Goal: Information Seeking & Learning: Learn about a topic

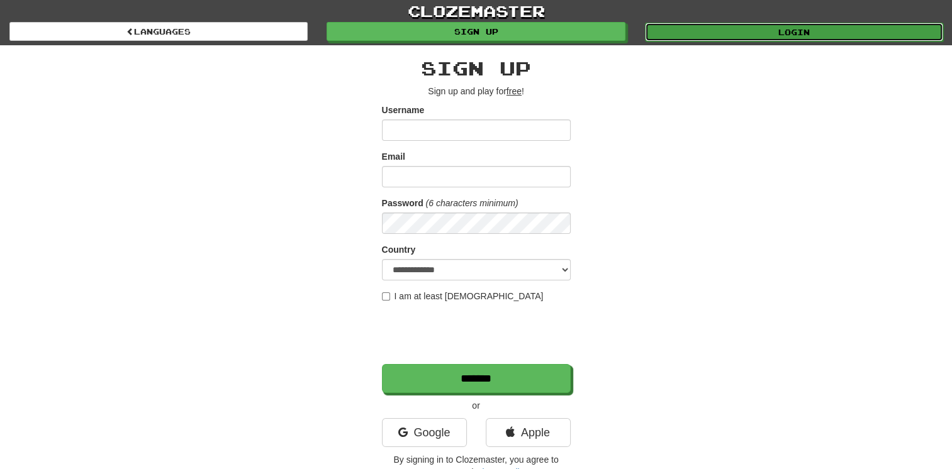
click at [821, 29] on link "Login" at bounding box center [794, 32] width 298 height 19
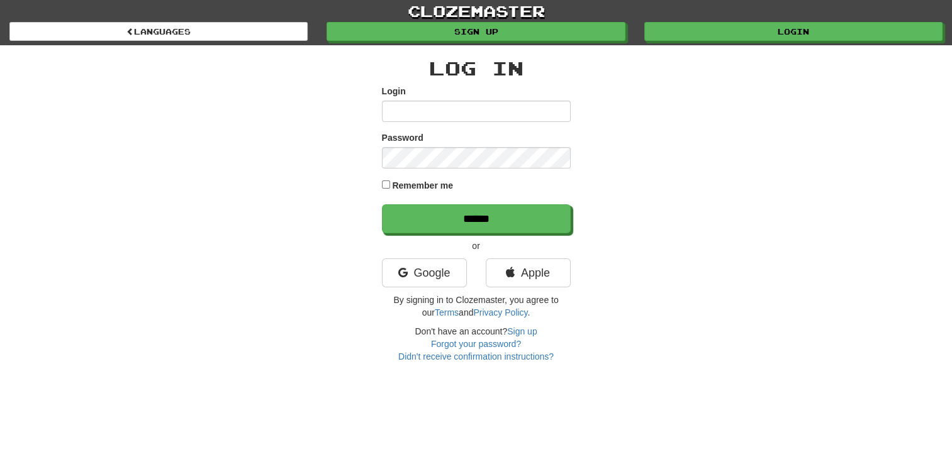
click at [521, 107] on input "Login" at bounding box center [476, 111] width 189 height 21
click at [529, 111] on input "Login" at bounding box center [476, 111] width 189 height 21
click at [439, 264] on link "Google" at bounding box center [424, 273] width 85 height 29
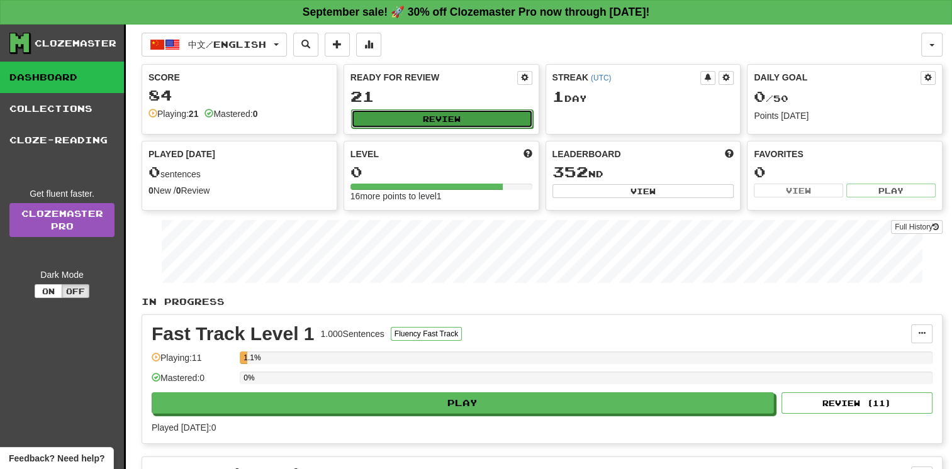
click at [455, 115] on button "Review" at bounding box center [442, 118] width 182 height 19
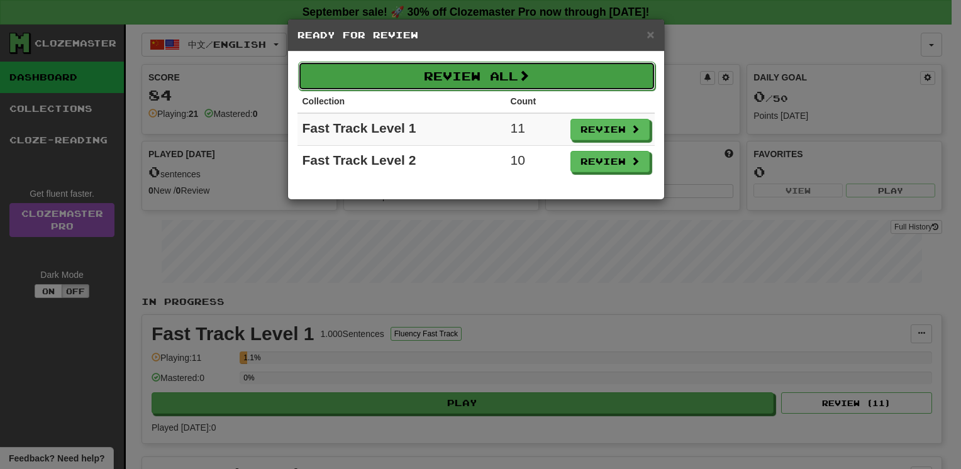
click at [553, 75] on button "Review All" at bounding box center [476, 76] width 357 height 29
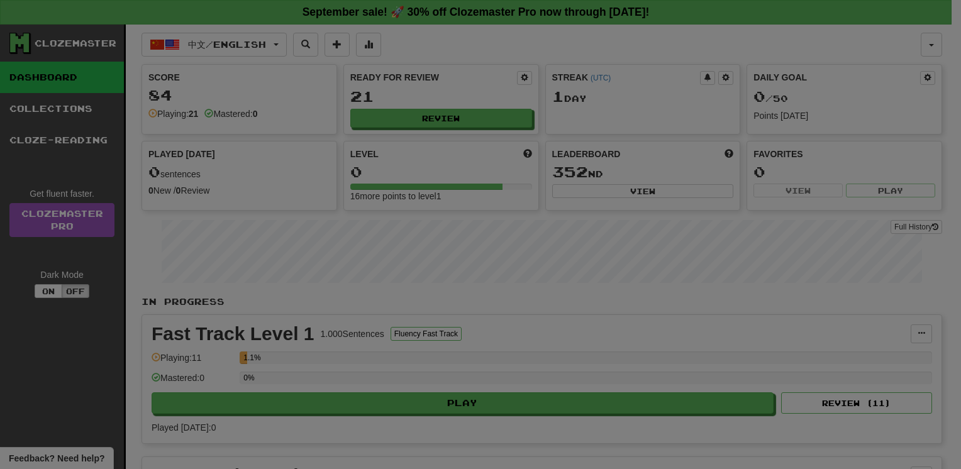
select select "**"
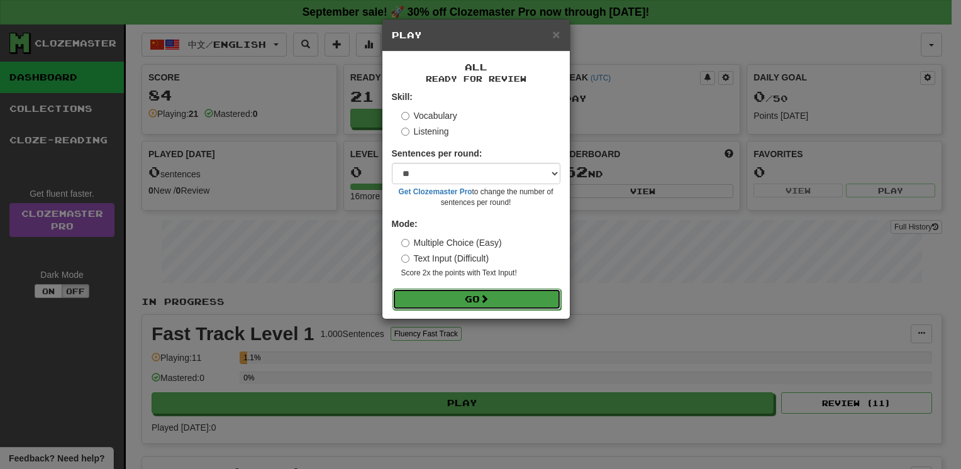
click at [539, 301] on button "Go" at bounding box center [476, 299] width 169 height 21
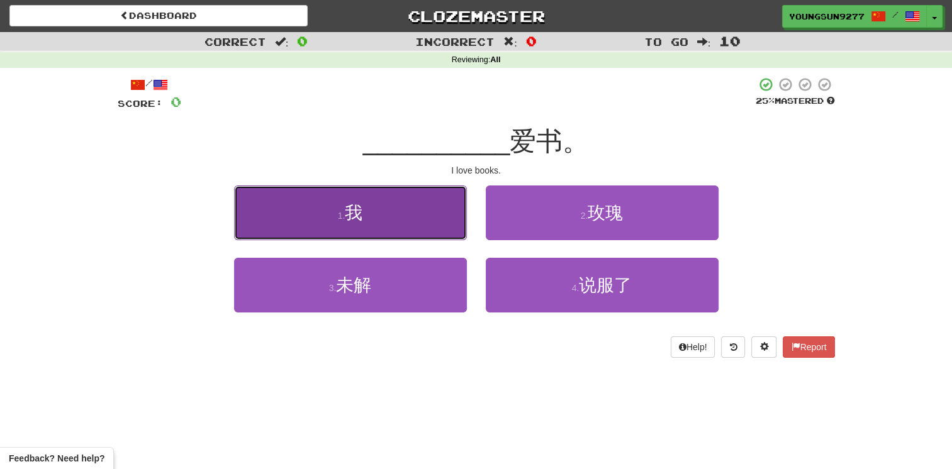
click at [377, 214] on button "1 . 我" at bounding box center [350, 213] width 233 height 55
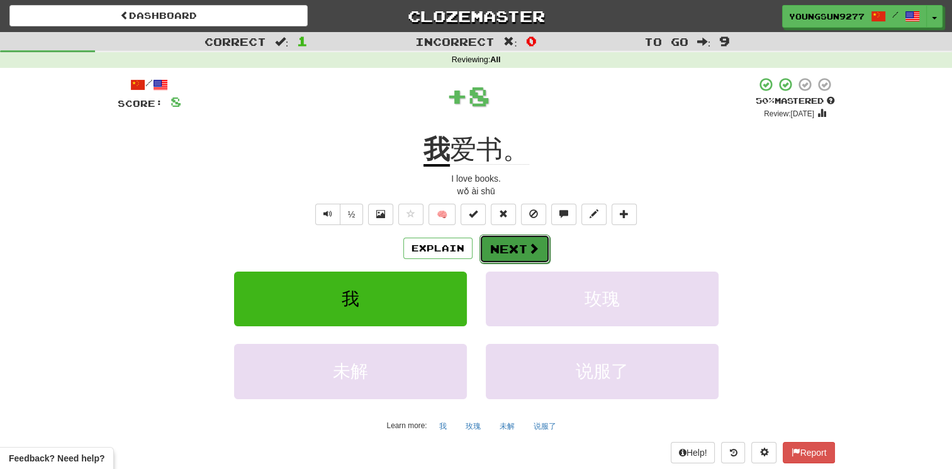
click at [523, 247] on button "Next" at bounding box center [514, 249] width 70 height 29
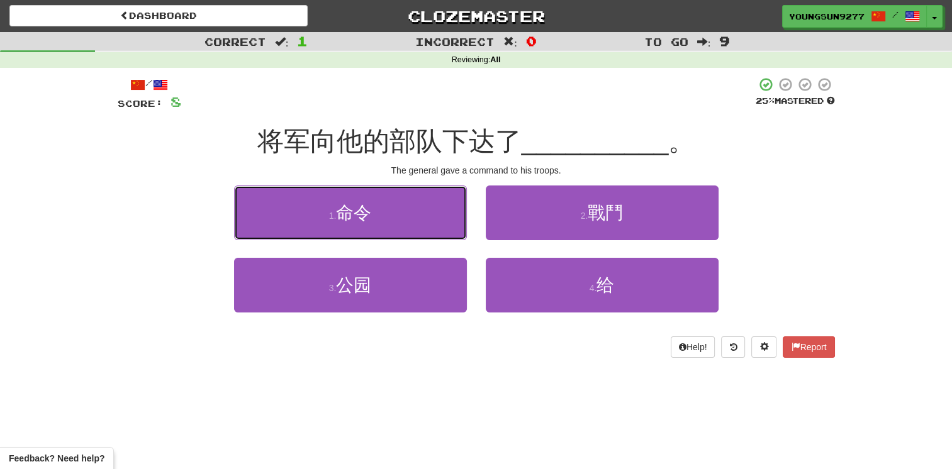
drag, startPoint x: 377, startPoint y: 204, endPoint x: 433, endPoint y: 176, distance: 61.9
click at [377, 204] on button "1 . 命令" at bounding box center [350, 213] width 233 height 55
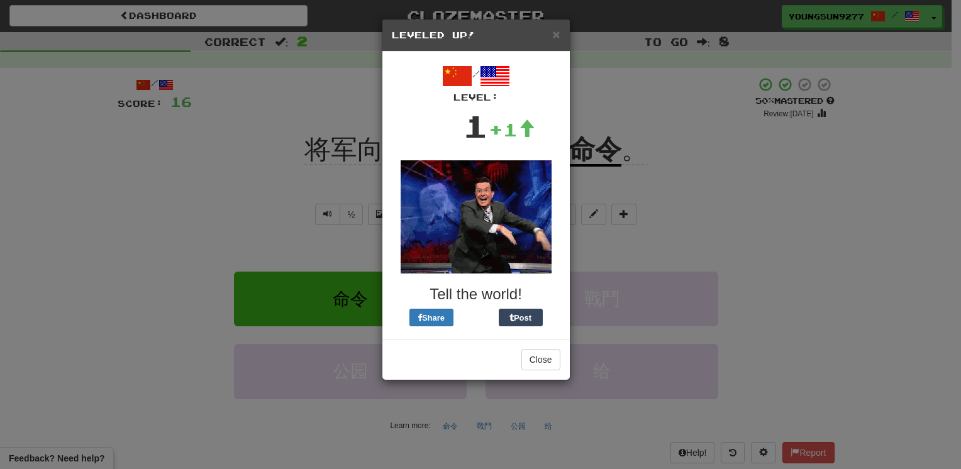
click at [632, 139] on div "× Leveled Up! / Level: 1 +1 Tell the world! Share Post Close" at bounding box center [480, 234] width 961 height 469
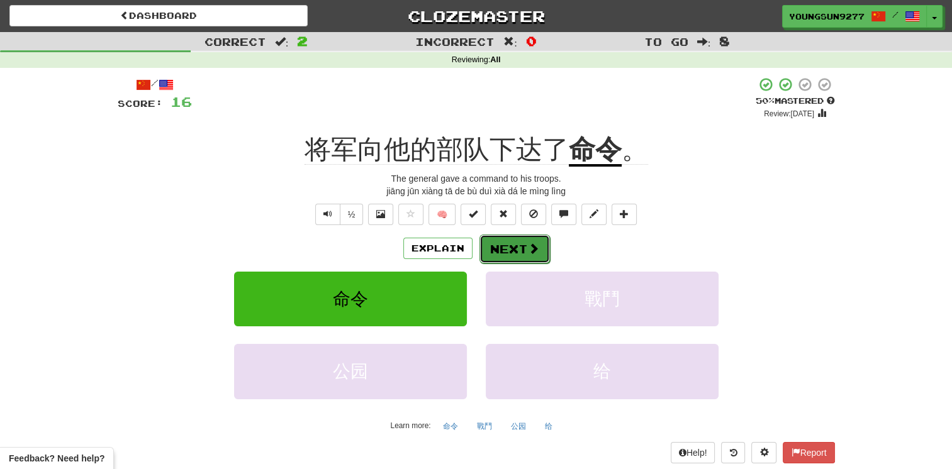
click at [496, 251] on button "Next" at bounding box center [514, 249] width 70 height 29
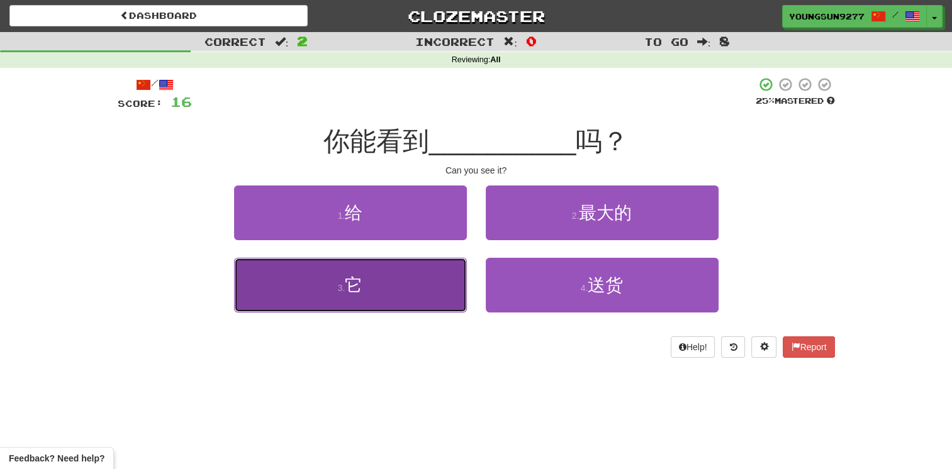
click at [443, 266] on button "3 . 它" at bounding box center [350, 285] width 233 height 55
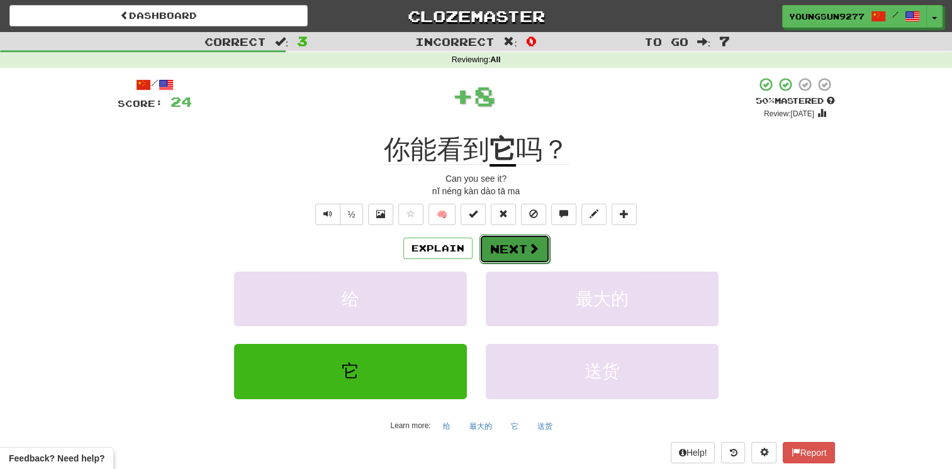
click at [509, 250] on button "Next" at bounding box center [514, 249] width 70 height 29
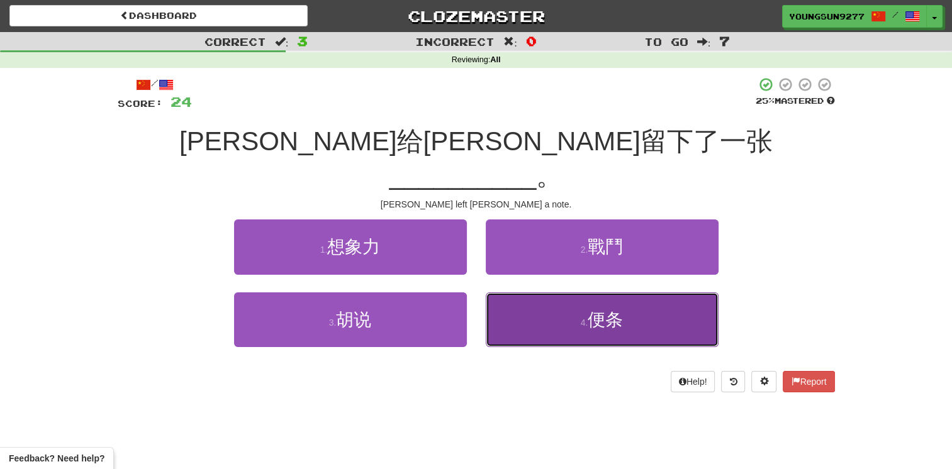
click at [569, 292] on button "4 . 便条" at bounding box center [602, 319] width 233 height 55
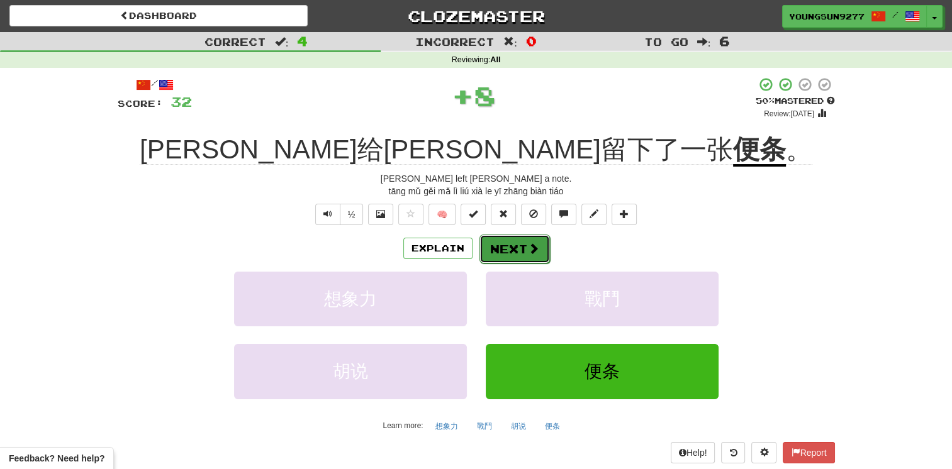
click at [520, 255] on button "Next" at bounding box center [514, 249] width 70 height 29
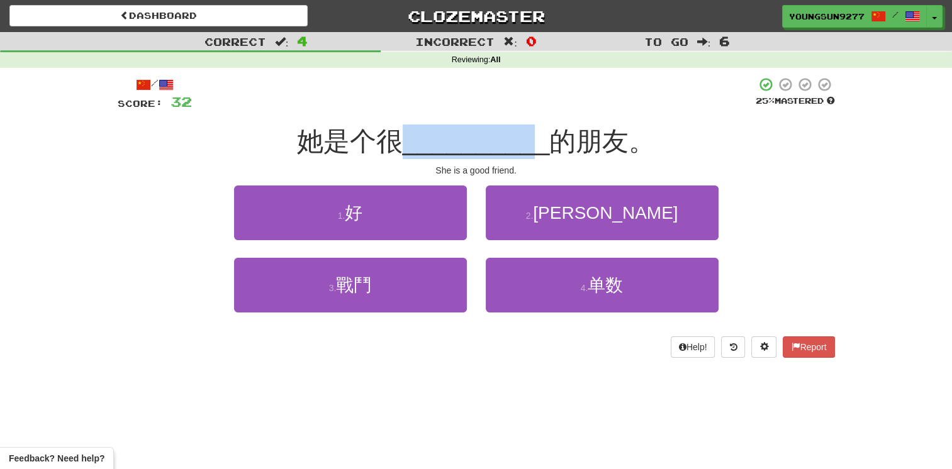
drag, startPoint x: 519, startPoint y: 158, endPoint x: 533, endPoint y: 159, distance: 14.5
click at [533, 159] on div "/ Score: 32 25 % Mastered 她是个很 __________ 的朋友。 She is a good friend. 1 . 好 2 . …" at bounding box center [476, 217] width 717 height 281
drag, startPoint x: 533, startPoint y: 159, endPoint x: 345, endPoint y: 140, distance: 189.6
click at [345, 140] on span "她是个很" at bounding box center [350, 141] width 106 height 30
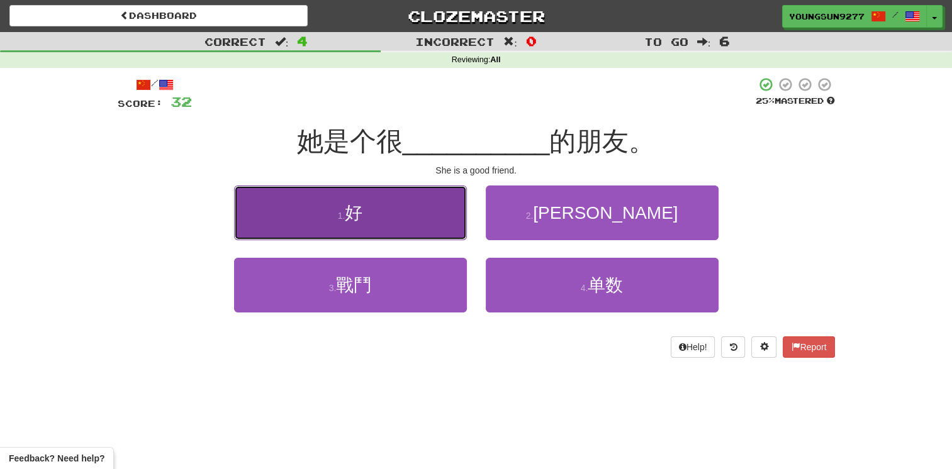
click at [396, 208] on button "1 . 好" at bounding box center [350, 213] width 233 height 55
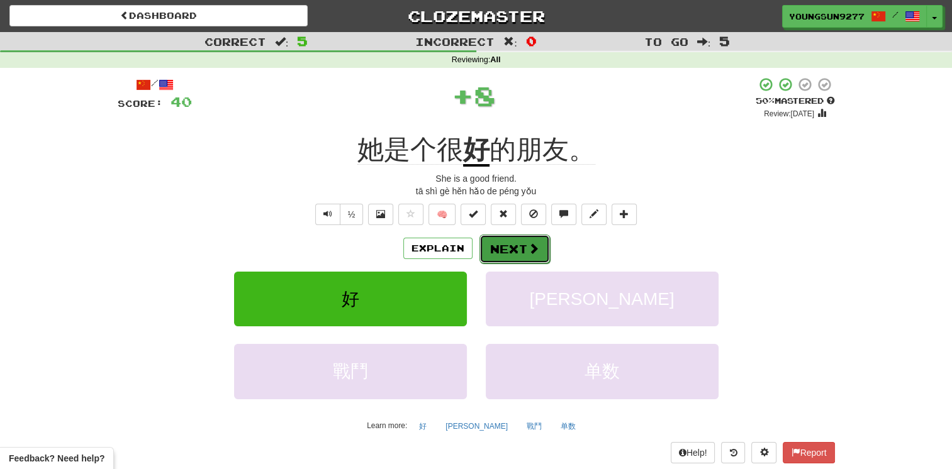
click at [543, 257] on button "Next" at bounding box center [514, 249] width 70 height 29
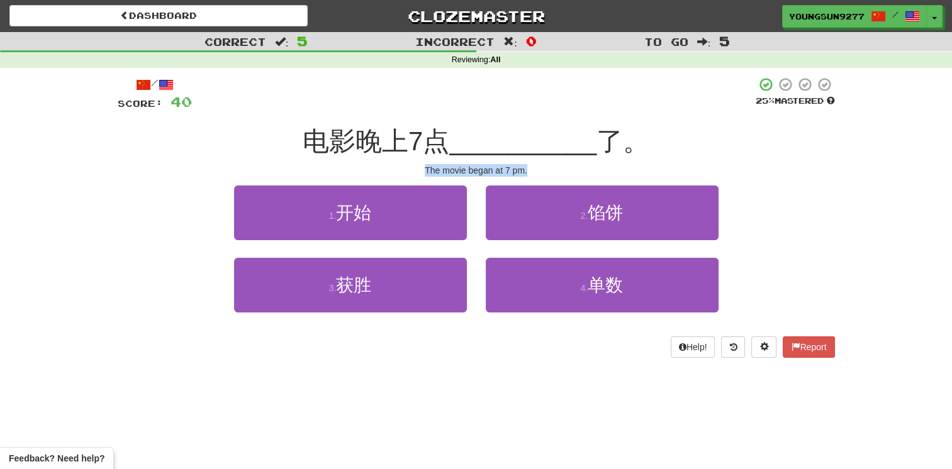
drag, startPoint x: 428, startPoint y: 164, endPoint x: 535, endPoint y: 165, distance: 106.9
click at [535, 165] on div "The movie began at 7 pm." at bounding box center [476, 170] width 717 height 13
drag, startPoint x: 535, startPoint y: 165, endPoint x: 463, endPoint y: 150, distance: 73.9
click at [448, 127] on span "电影晚上7点" at bounding box center [376, 141] width 147 height 30
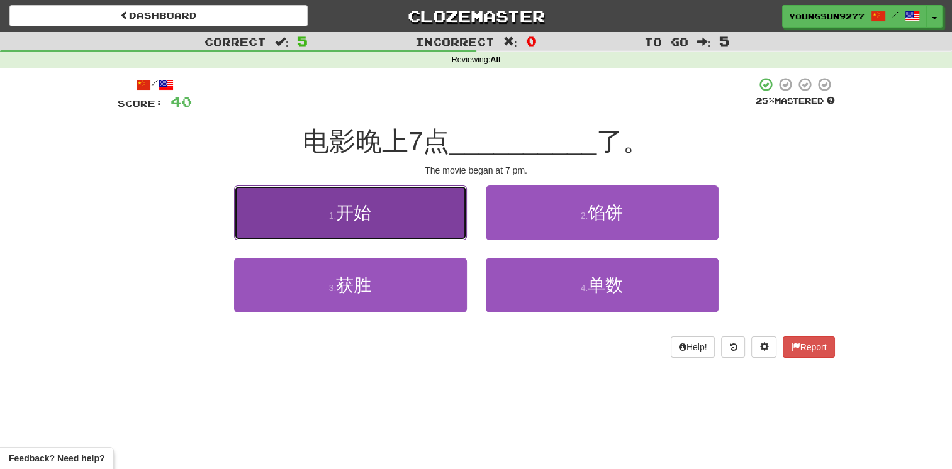
click at [411, 218] on button "1 . 开始" at bounding box center [350, 213] width 233 height 55
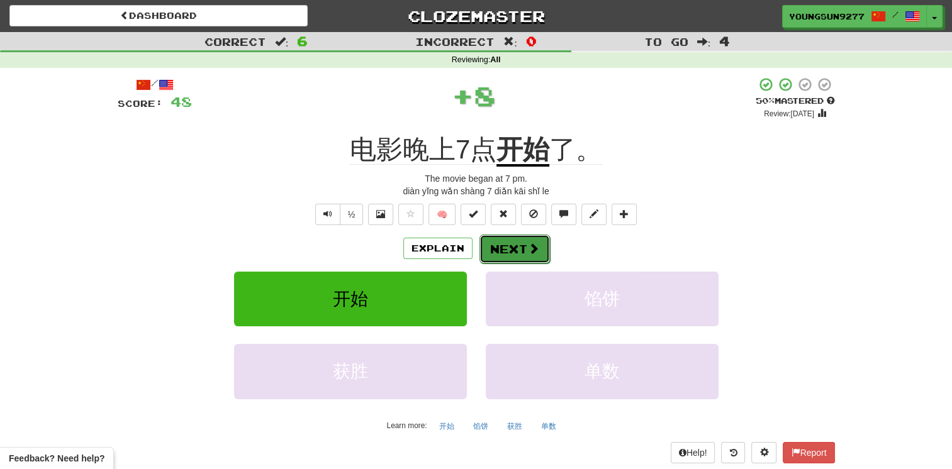
click at [506, 247] on button "Next" at bounding box center [514, 249] width 70 height 29
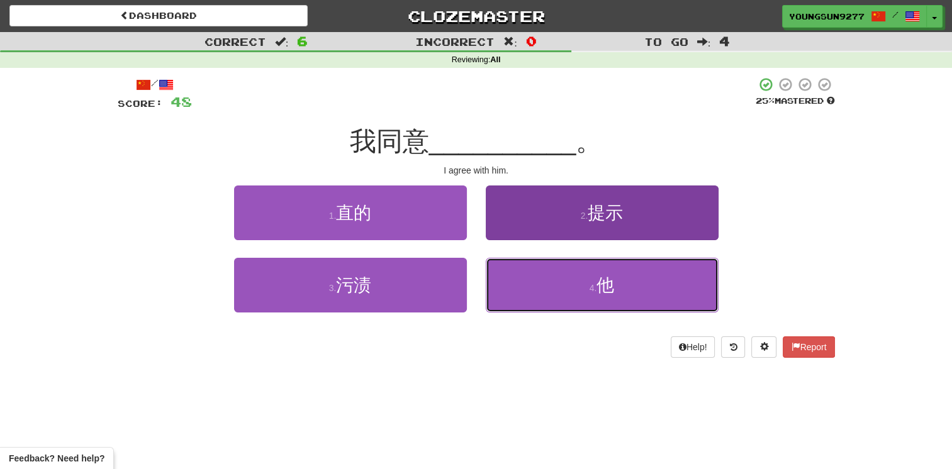
click at [591, 285] on small "4 ." at bounding box center [593, 288] width 8 height 10
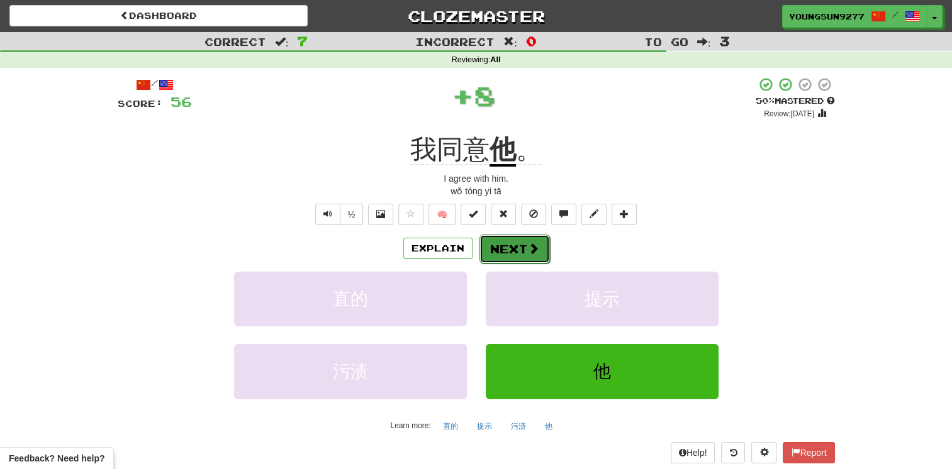
click at [530, 247] on span at bounding box center [533, 248] width 11 height 11
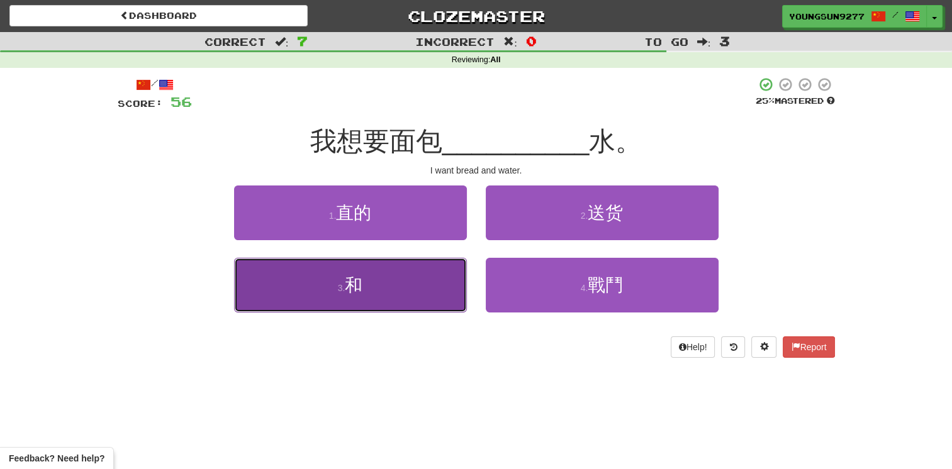
click at [405, 269] on button "3 . 和" at bounding box center [350, 285] width 233 height 55
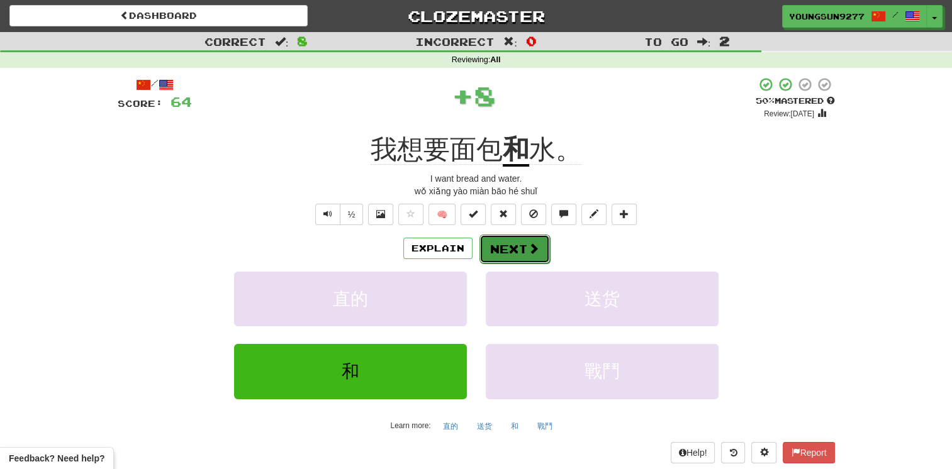
click at [537, 243] on button "Next" at bounding box center [514, 249] width 70 height 29
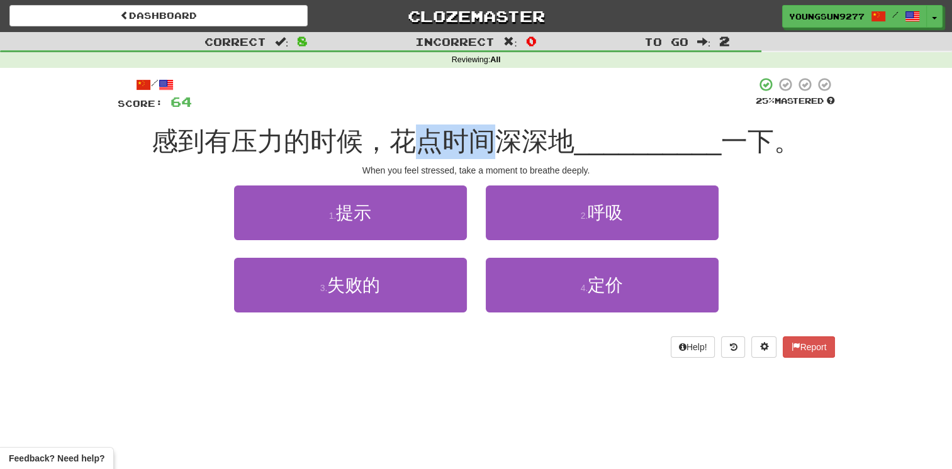
drag, startPoint x: 403, startPoint y: 131, endPoint x: 506, endPoint y: 133, distance: 103.8
click at [506, 133] on span "感到有压力的时候，花点时间深深地" at bounding box center [363, 141] width 423 height 30
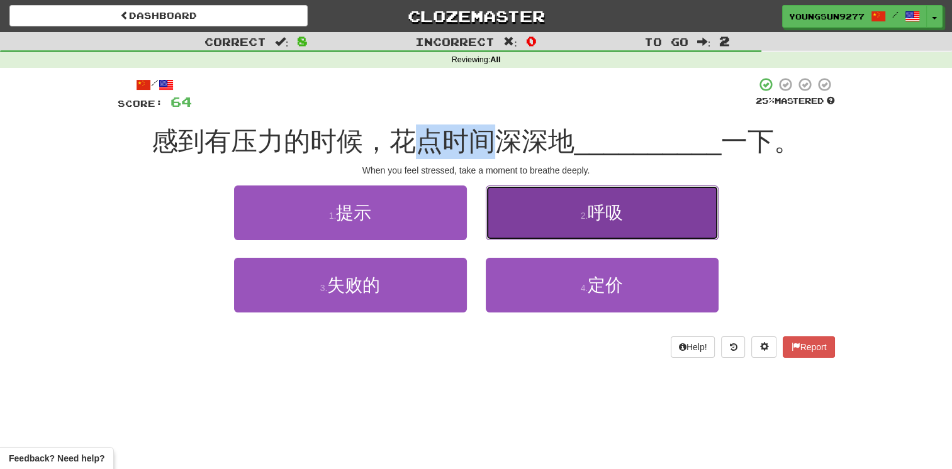
click at [610, 215] on span "呼吸" at bounding box center [604, 212] width 35 height 19
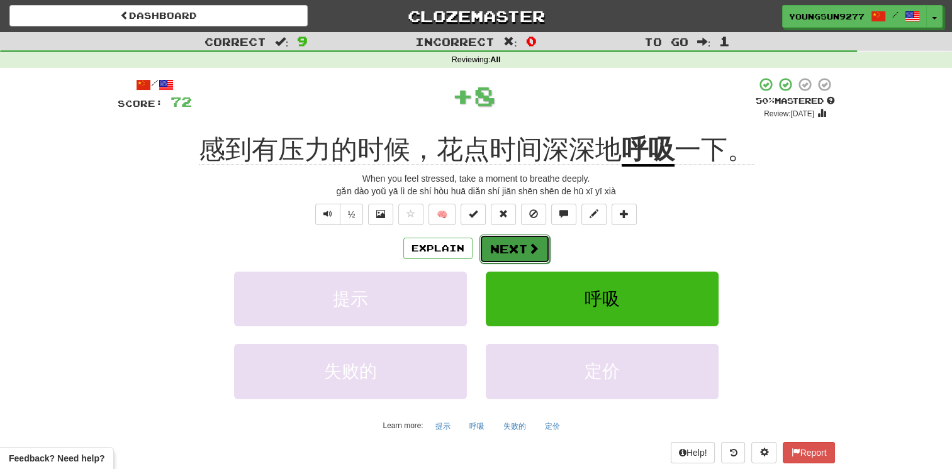
click at [528, 250] on span at bounding box center [533, 248] width 11 height 11
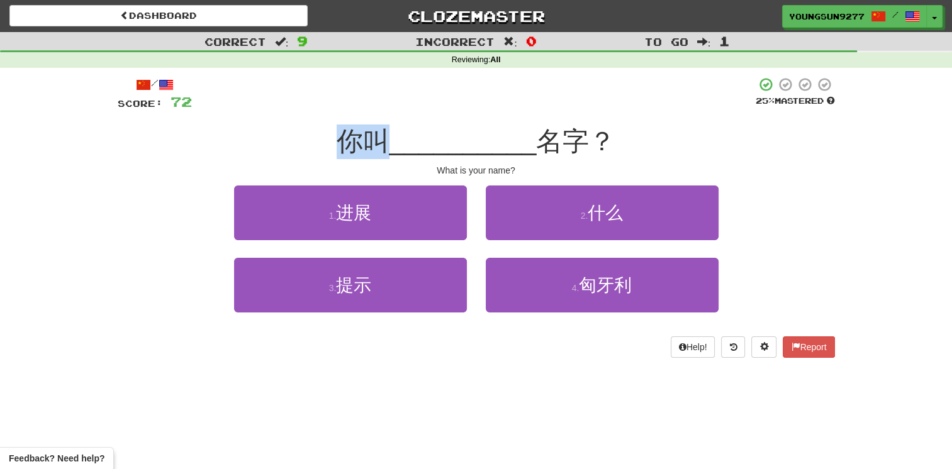
drag, startPoint x: 340, startPoint y: 147, endPoint x: 393, endPoint y: 142, distance: 53.7
click at [393, 142] on div "你叫 __________ 名字？" at bounding box center [476, 142] width 717 height 35
drag, startPoint x: 393, startPoint y: 142, endPoint x: 413, endPoint y: 142, distance: 19.5
click at [393, 142] on span "__________" at bounding box center [462, 141] width 147 height 30
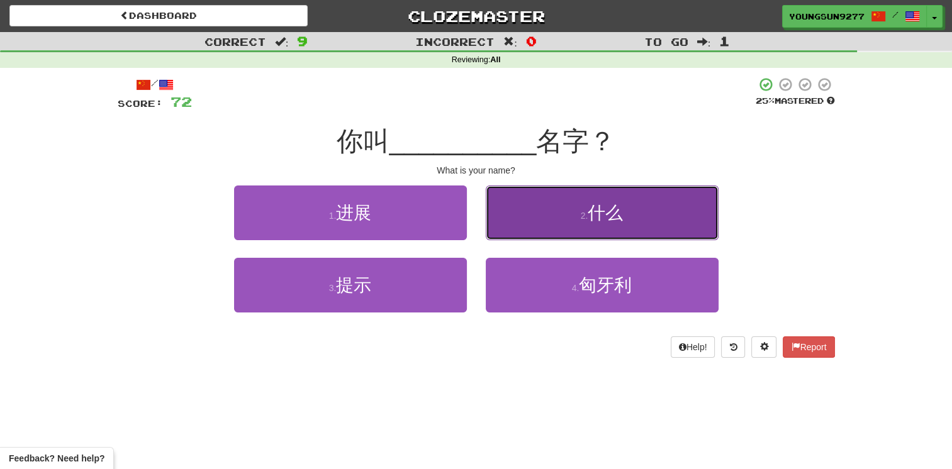
click at [584, 223] on button "2 . 什么" at bounding box center [602, 213] width 233 height 55
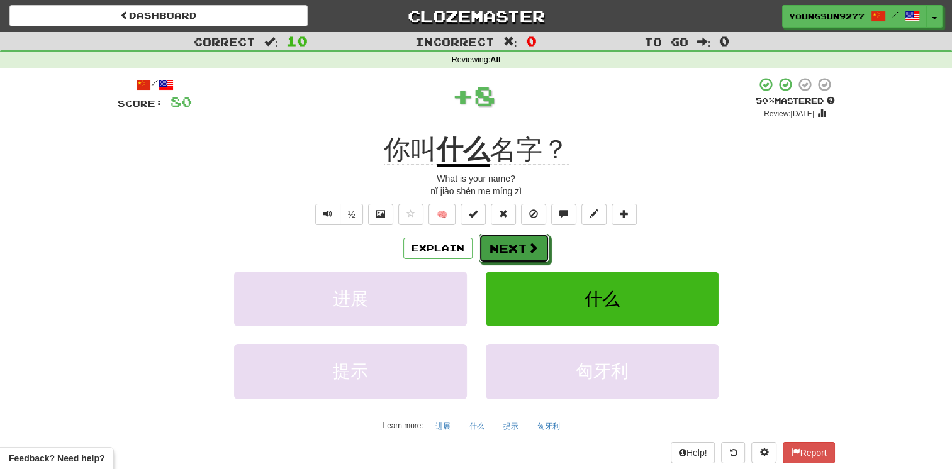
click at [516, 245] on button "Next" at bounding box center [514, 248] width 70 height 29
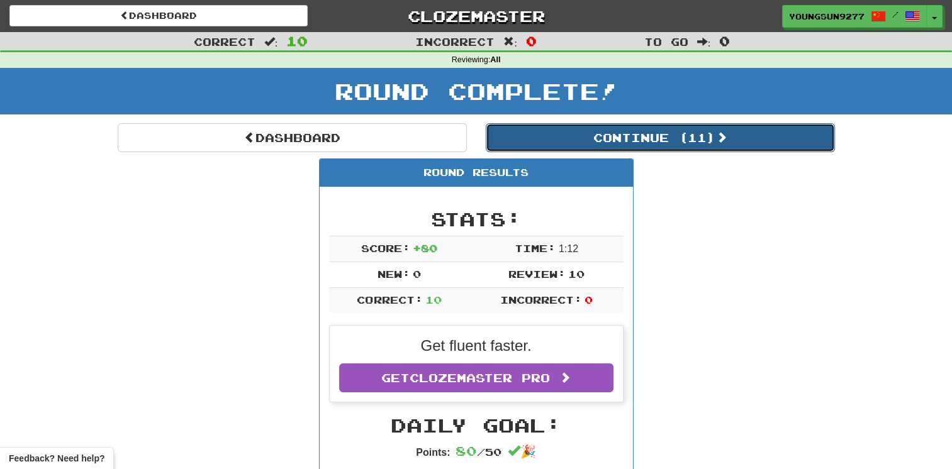
click at [679, 137] on button "Continue ( 11 )" at bounding box center [660, 137] width 349 height 29
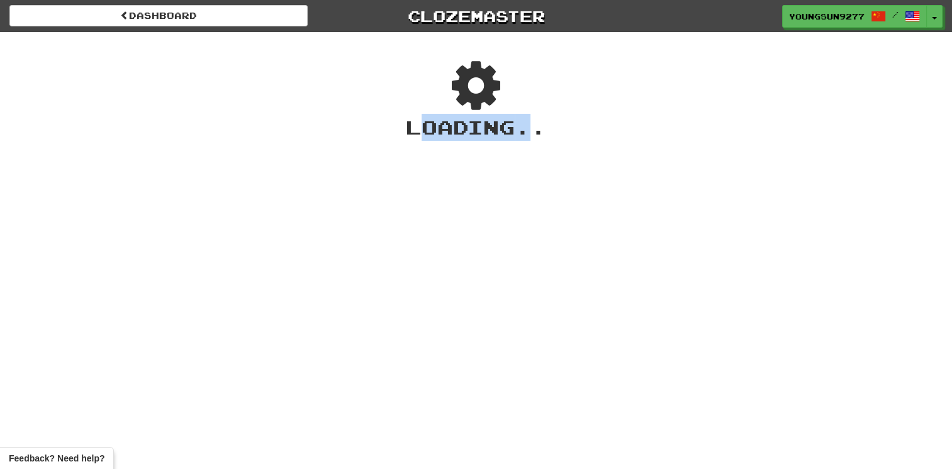
drag, startPoint x: 428, startPoint y: 131, endPoint x: 528, endPoint y: 132, distance: 100.6
click at [528, 132] on div "Loading .." at bounding box center [476, 127] width 952 height 27
click at [416, 131] on div "Loading ..." at bounding box center [476, 127] width 952 height 27
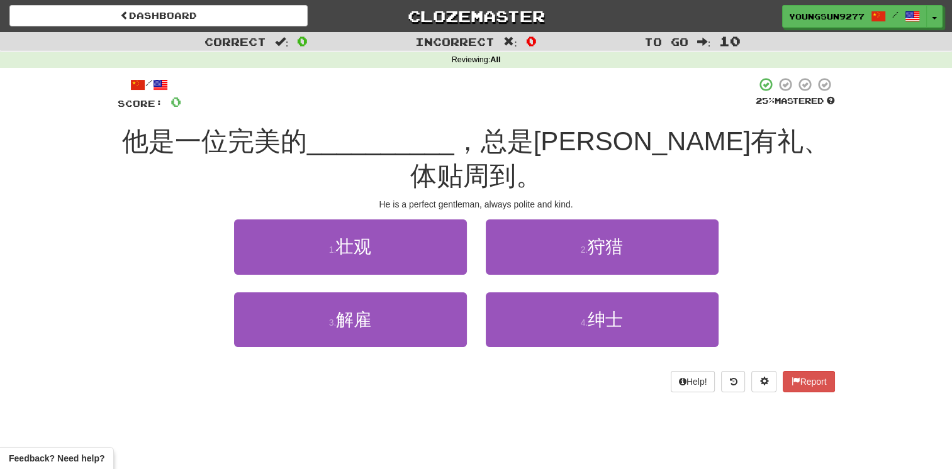
click at [191, 143] on span "他是一位完美的" at bounding box center [214, 141] width 185 height 30
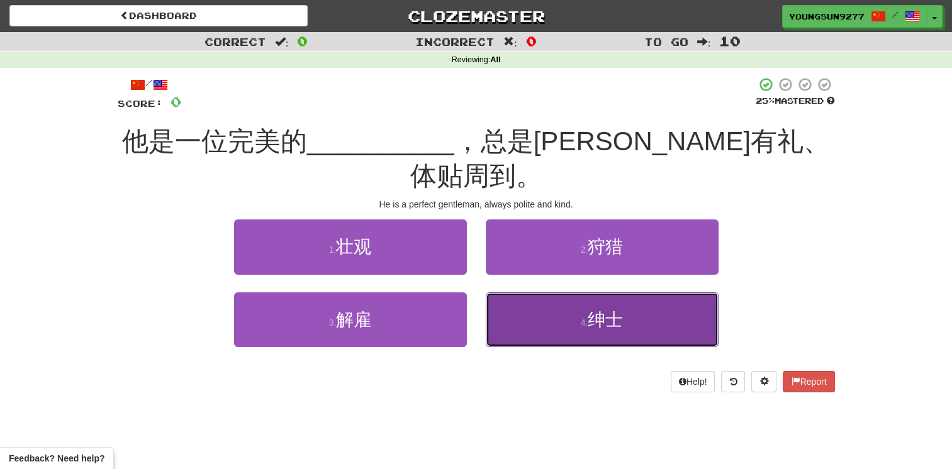
click at [597, 298] on button "4 . 绅士" at bounding box center [602, 319] width 233 height 55
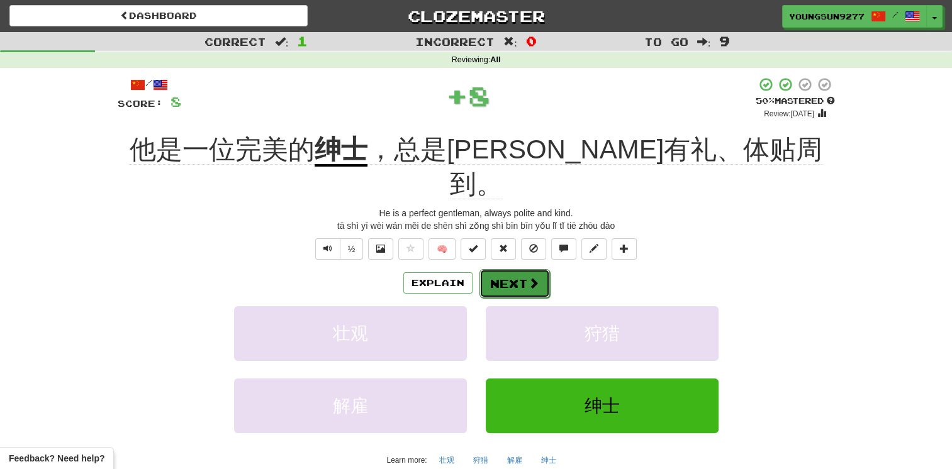
click at [513, 269] on button "Next" at bounding box center [514, 283] width 70 height 29
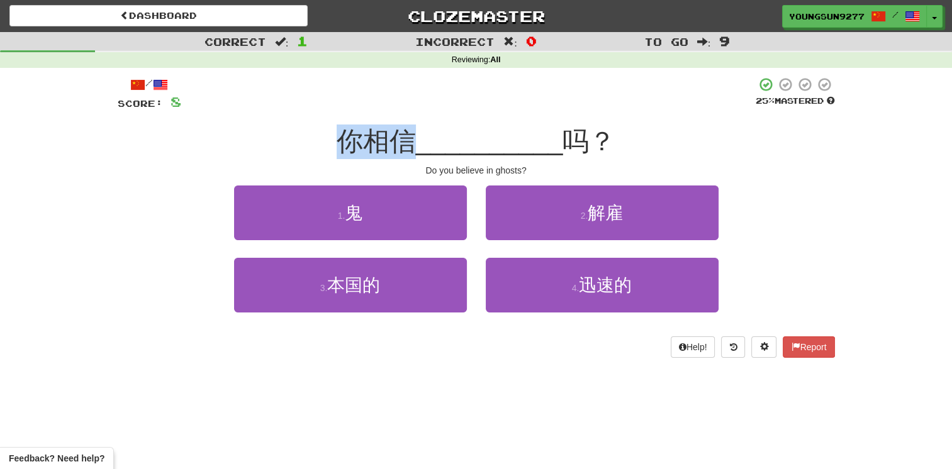
drag, startPoint x: 354, startPoint y: 149, endPoint x: 419, endPoint y: 152, distance: 64.9
click at [415, 152] on div "你相信 __________ 吗？" at bounding box center [476, 142] width 717 height 35
drag, startPoint x: 419, startPoint y: 152, endPoint x: 569, endPoint y: 147, distance: 149.8
click at [569, 147] on span "吗？" at bounding box center [588, 141] width 53 height 30
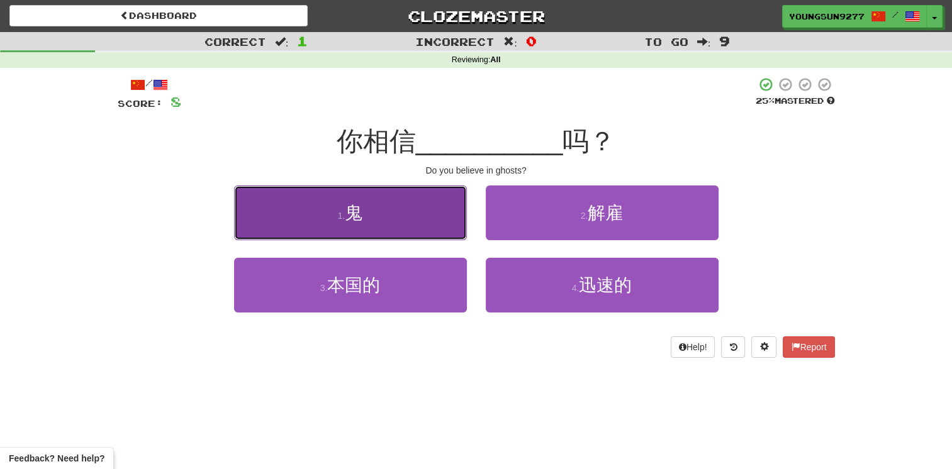
click at [382, 195] on button "1 . 鬼" at bounding box center [350, 213] width 233 height 55
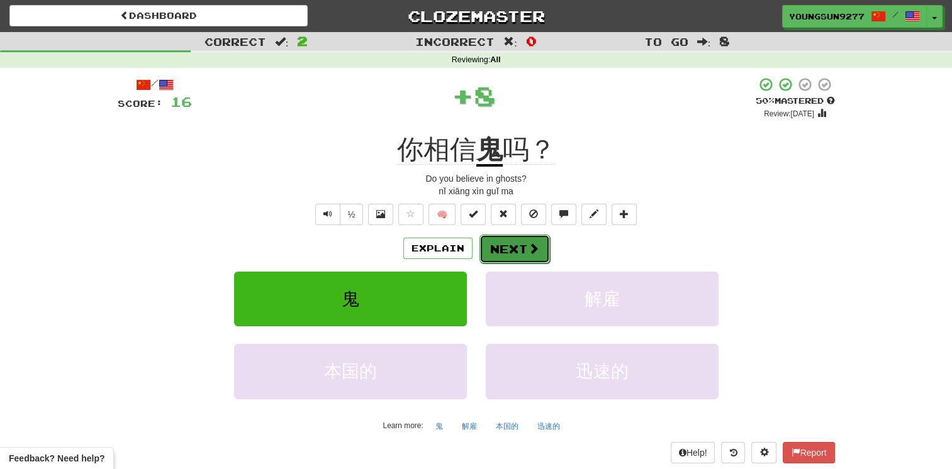
click at [522, 253] on button "Next" at bounding box center [514, 249] width 70 height 29
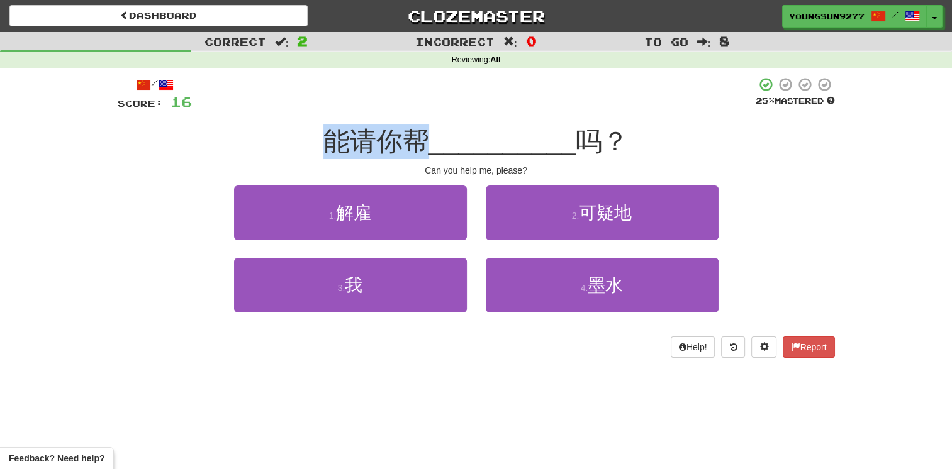
drag, startPoint x: 328, startPoint y: 125, endPoint x: 433, endPoint y: 129, distance: 105.8
click at [433, 128] on div "能请你帮 __________ 吗？" at bounding box center [476, 142] width 717 height 35
drag, startPoint x: 433, startPoint y: 129, endPoint x: 503, endPoint y: 140, distance: 70.0
click at [503, 140] on span "__________" at bounding box center [502, 141] width 147 height 30
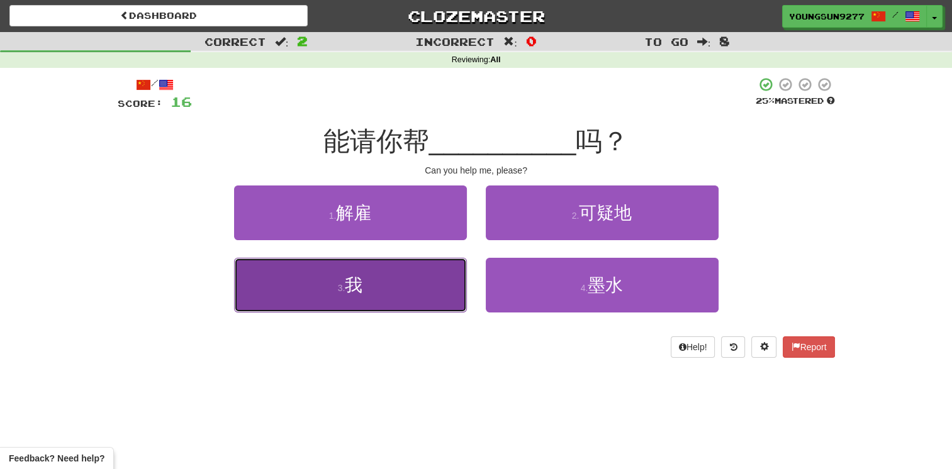
click at [374, 279] on button "3 . 我" at bounding box center [350, 285] width 233 height 55
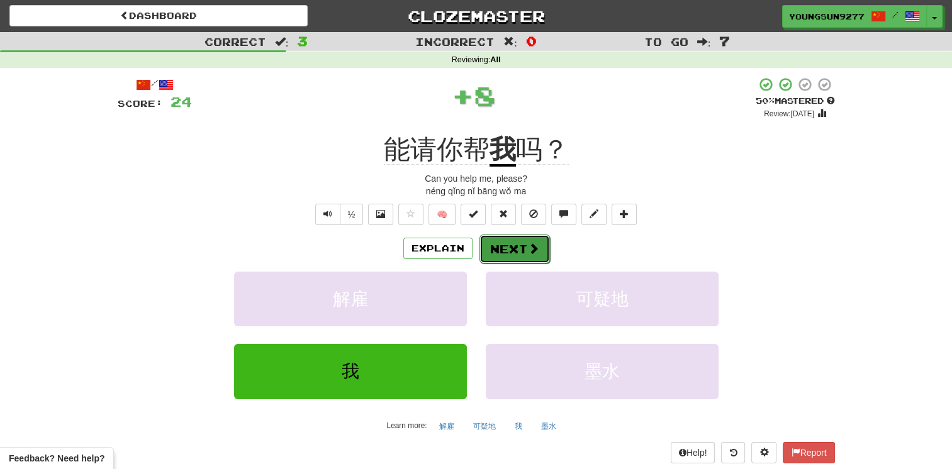
click at [525, 255] on button "Next" at bounding box center [514, 249] width 70 height 29
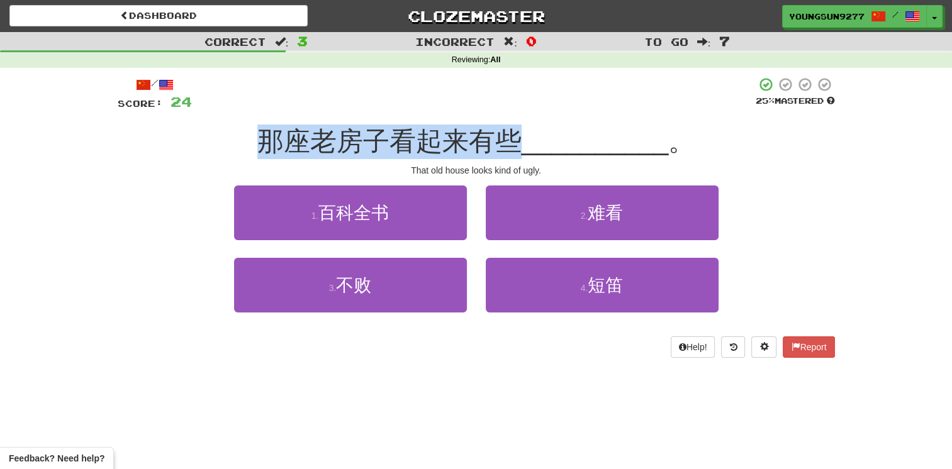
drag, startPoint x: 317, startPoint y: 137, endPoint x: 521, endPoint y: 135, distance: 203.8
click at [521, 135] on div "那座老房子看起来有些 __________ 。" at bounding box center [476, 142] width 717 height 35
drag, startPoint x: 521, startPoint y: 135, endPoint x: 382, endPoint y: 135, distance: 138.4
click at [382, 133] on span "那座老房子看起来有些" at bounding box center [389, 141] width 264 height 30
click at [374, 137] on span "那座老房子看起来有些" at bounding box center [389, 141] width 264 height 30
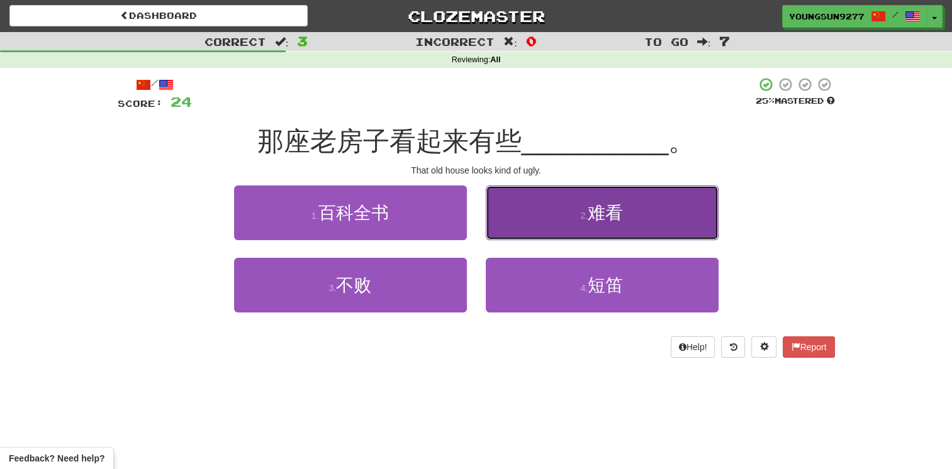
click at [601, 215] on span "难看" at bounding box center [604, 212] width 35 height 19
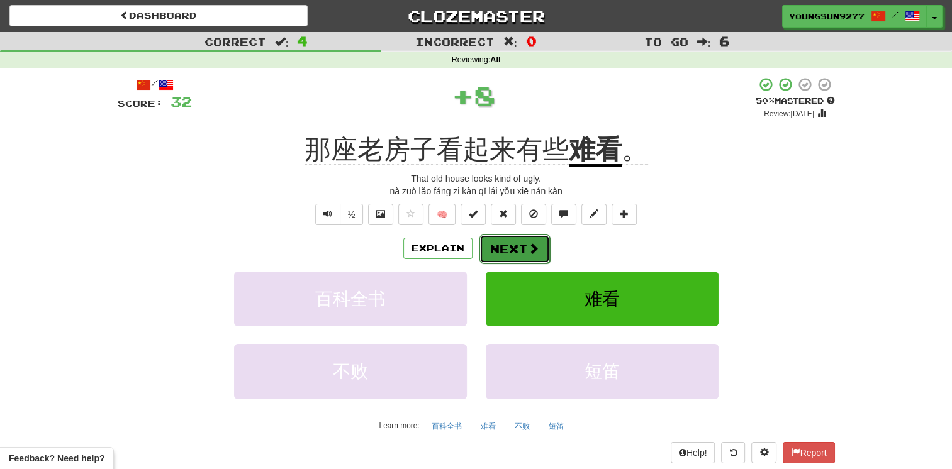
click at [511, 247] on button "Next" at bounding box center [514, 249] width 70 height 29
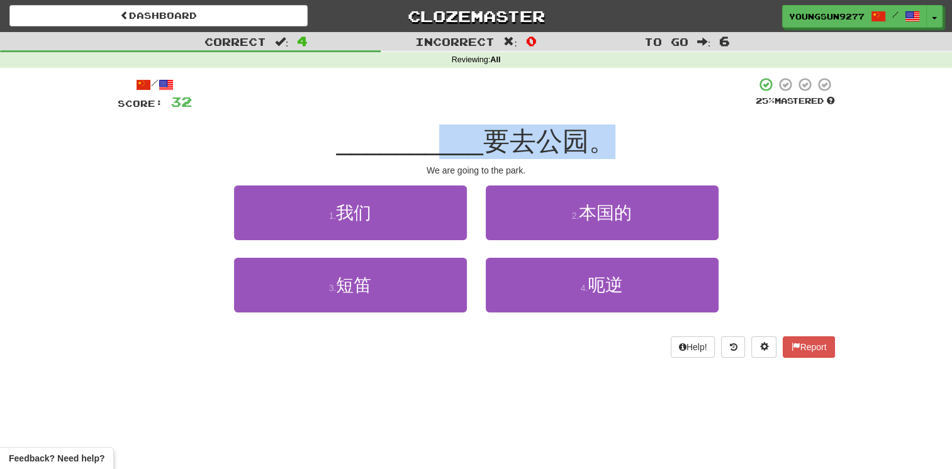
drag, startPoint x: 435, startPoint y: 148, endPoint x: 613, endPoint y: 148, distance: 178.0
click at [614, 148] on div "__________ 要去公园。" at bounding box center [476, 142] width 717 height 35
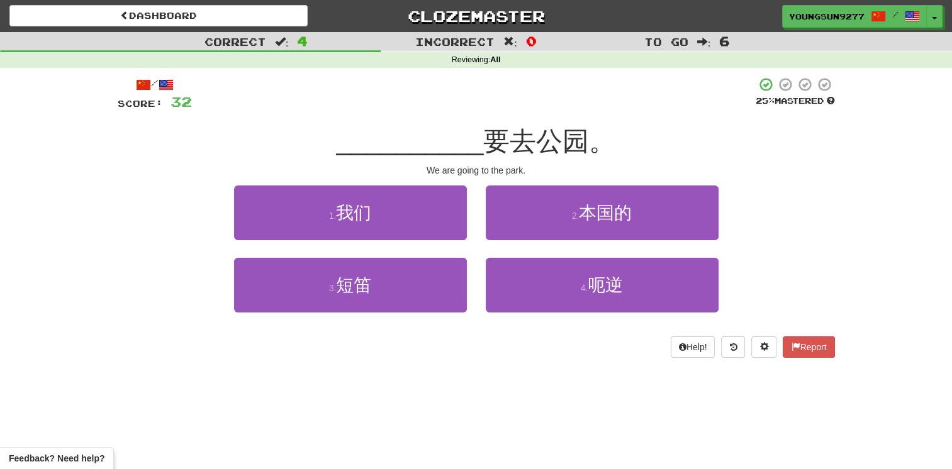
drag, startPoint x: 613, startPoint y: 148, endPoint x: 408, endPoint y: 148, distance: 205.0
click at [404, 145] on span "__________" at bounding box center [409, 141] width 147 height 30
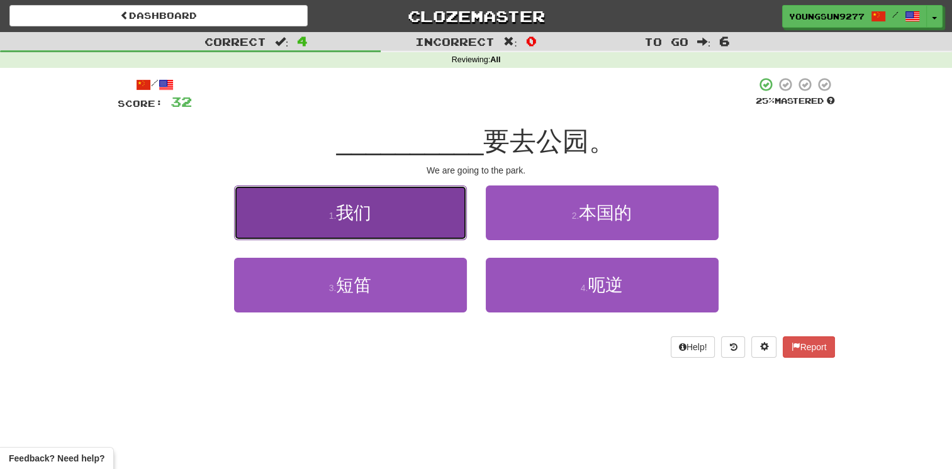
click at [392, 208] on button "1 . 我们" at bounding box center [350, 213] width 233 height 55
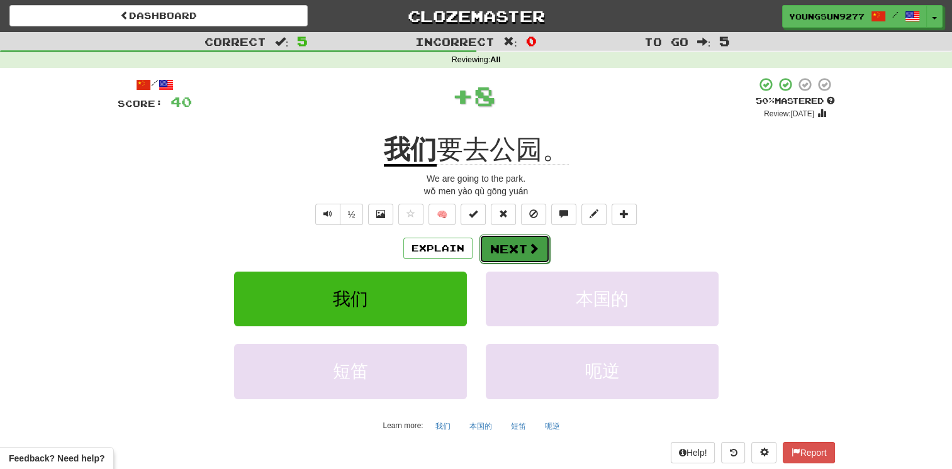
click at [523, 247] on button "Next" at bounding box center [514, 249] width 70 height 29
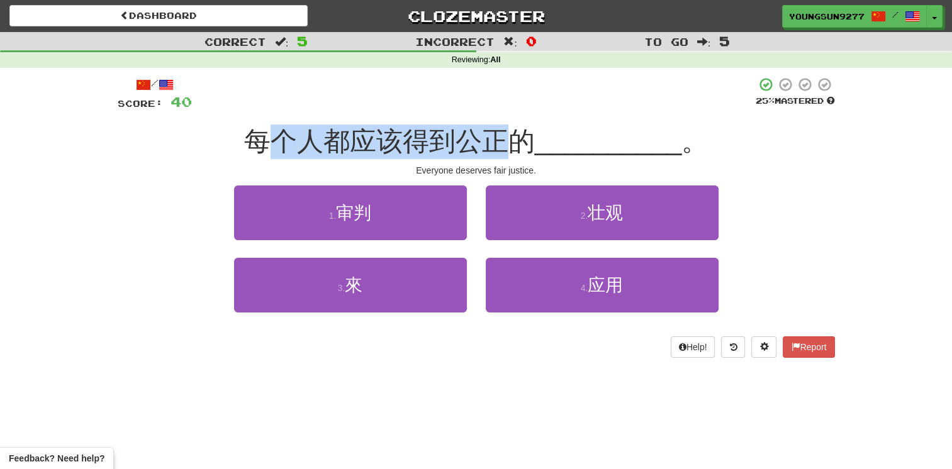
drag, startPoint x: 281, startPoint y: 145, endPoint x: 521, endPoint y: 143, distance: 240.3
click at [521, 143] on span "每个人都应该得到公正的" at bounding box center [389, 141] width 291 height 30
click at [515, 143] on span "每个人都应该得到公正的" at bounding box center [389, 141] width 291 height 30
click at [336, 142] on span "每个人都应该得到公正的" at bounding box center [389, 141] width 291 height 30
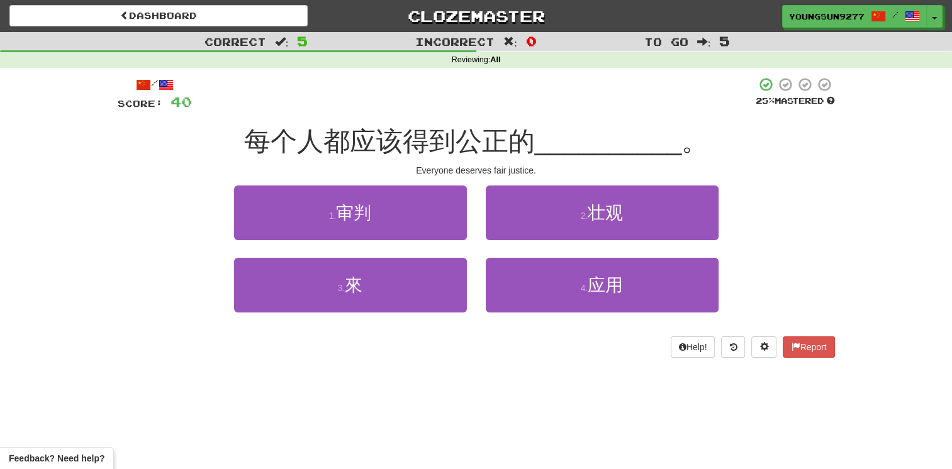
drag, startPoint x: 296, startPoint y: 138, endPoint x: 476, endPoint y: 143, distance: 180.0
click at [474, 143] on span "每个人都应该得到公正的" at bounding box center [389, 141] width 291 height 30
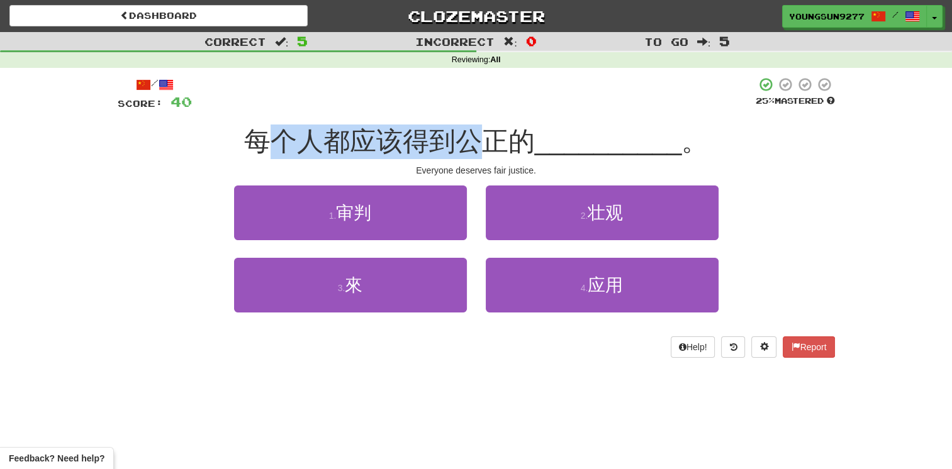
click at [473, 142] on span "每个人都应该得到公正的" at bounding box center [389, 141] width 291 height 30
click at [446, 157] on div "每个人都应该得到公正的 __________ 。" at bounding box center [476, 142] width 717 height 35
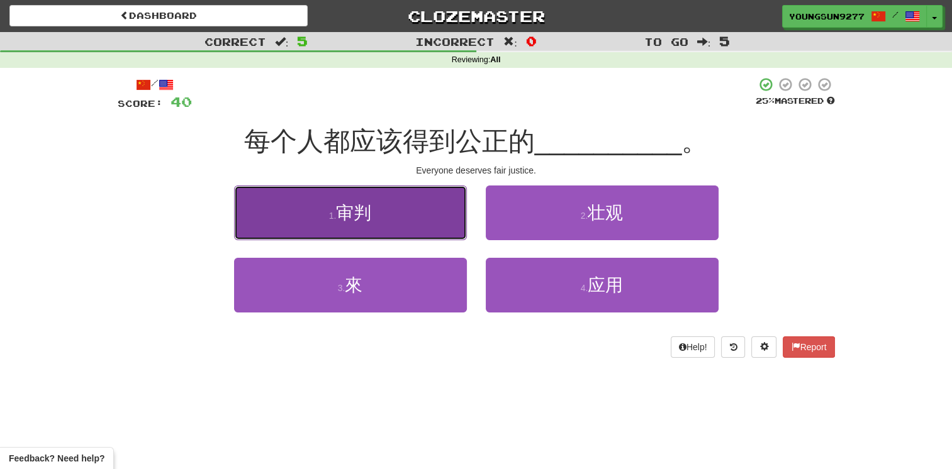
click at [372, 227] on button "1 . 审判" at bounding box center [350, 213] width 233 height 55
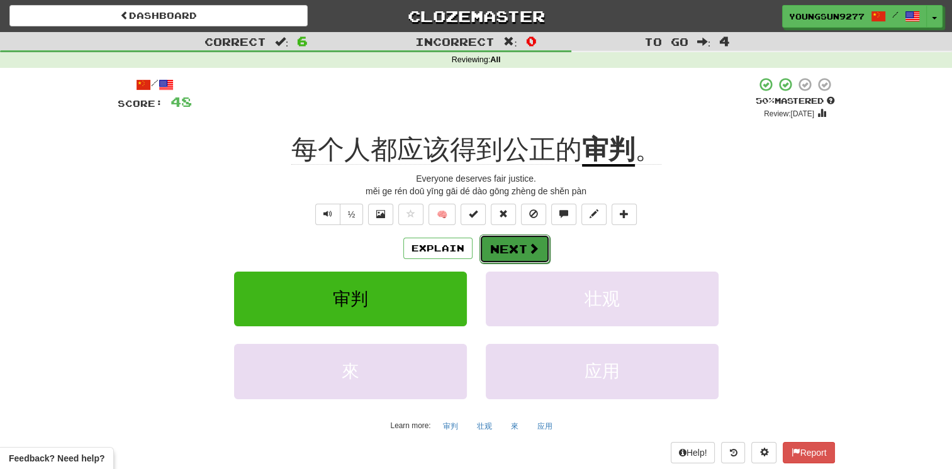
click at [528, 250] on span at bounding box center [533, 248] width 11 height 11
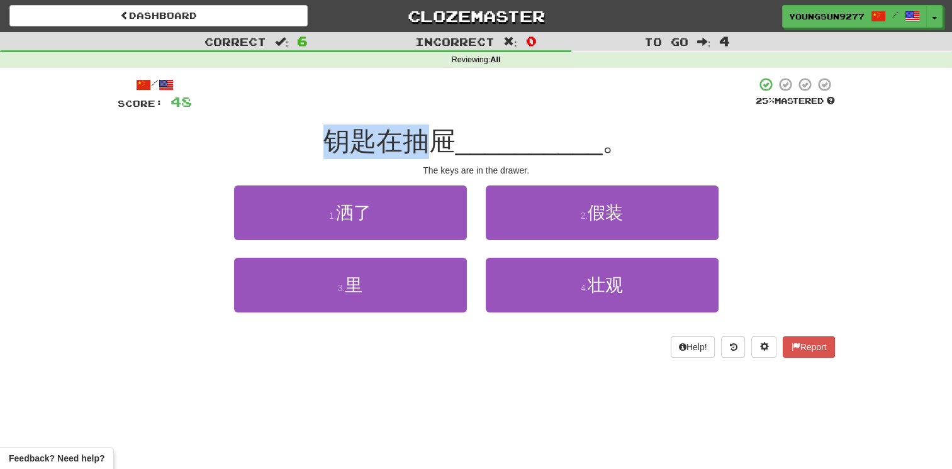
drag, startPoint x: 317, startPoint y: 136, endPoint x: 421, endPoint y: 143, distance: 104.6
click at [421, 143] on div "钥匙在抽屉 __________ 。" at bounding box center [476, 142] width 717 height 35
click at [421, 143] on span "钥匙在抽屉" at bounding box center [389, 141] width 132 height 30
click at [329, 130] on span "钥匙在抽屉" at bounding box center [389, 141] width 132 height 30
click at [415, 133] on span "钥匙在抽屉" at bounding box center [389, 141] width 132 height 30
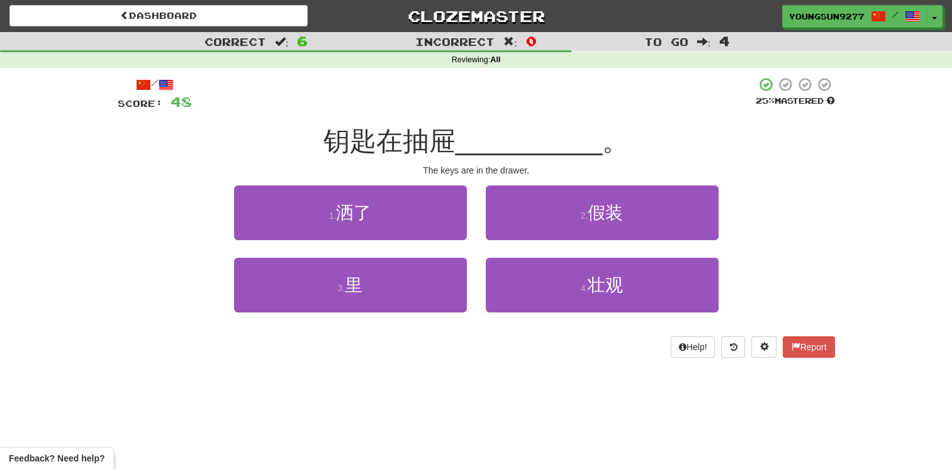
click at [467, 136] on span "__________" at bounding box center [528, 141] width 147 height 30
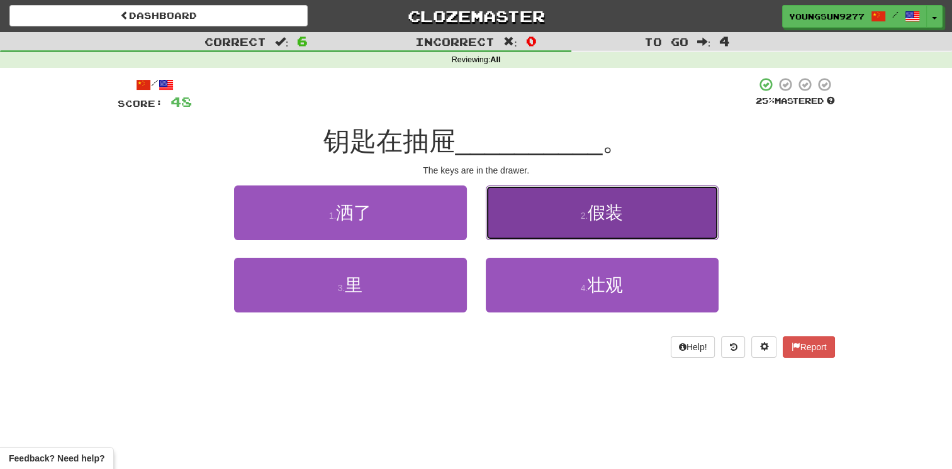
click at [628, 218] on button "2 . 假装" at bounding box center [602, 213] width 233 height 55
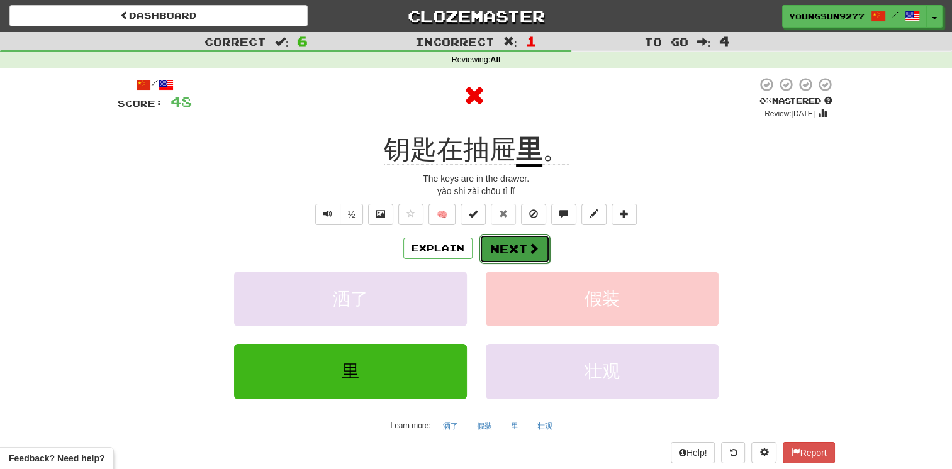
click at [521, 256] on button "Next" at bounding box center [514, 249] width 70 height 29
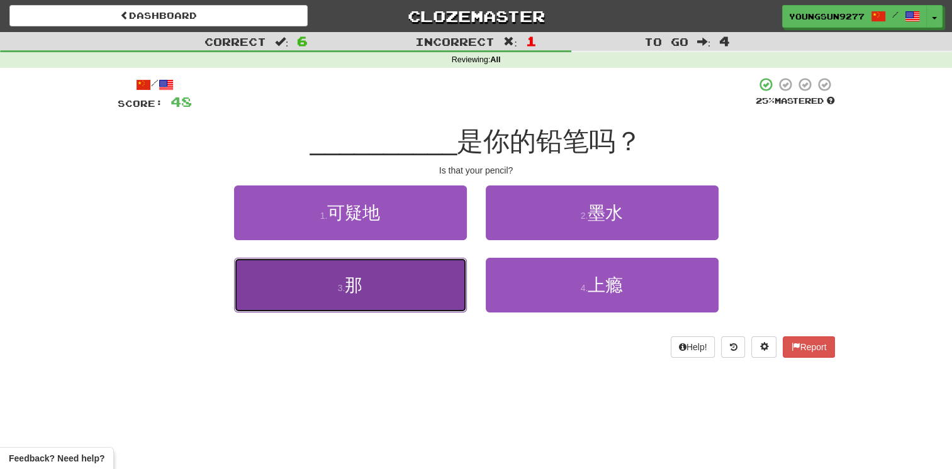
click at [426, 284] on button "3 . 那" at bounding box center [350, 285] width 233 height 55
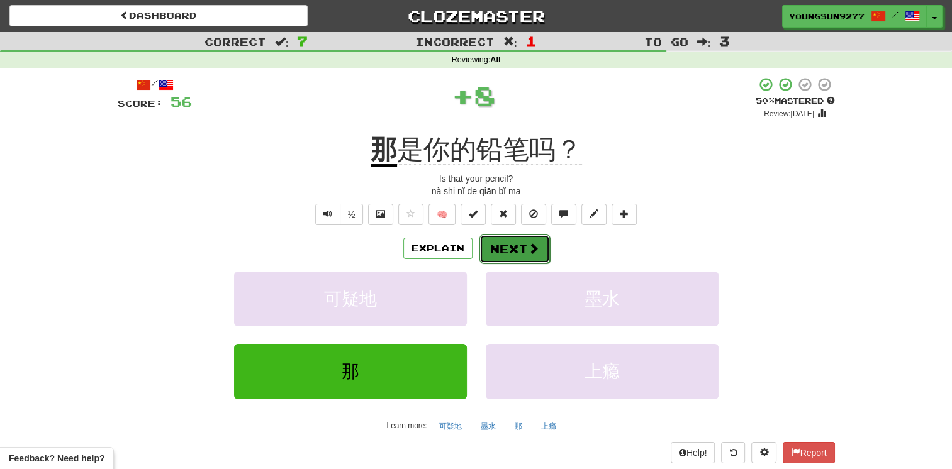
click at [511, 245] on button "Next" at bounding box center [514, 249] width 70 height 29
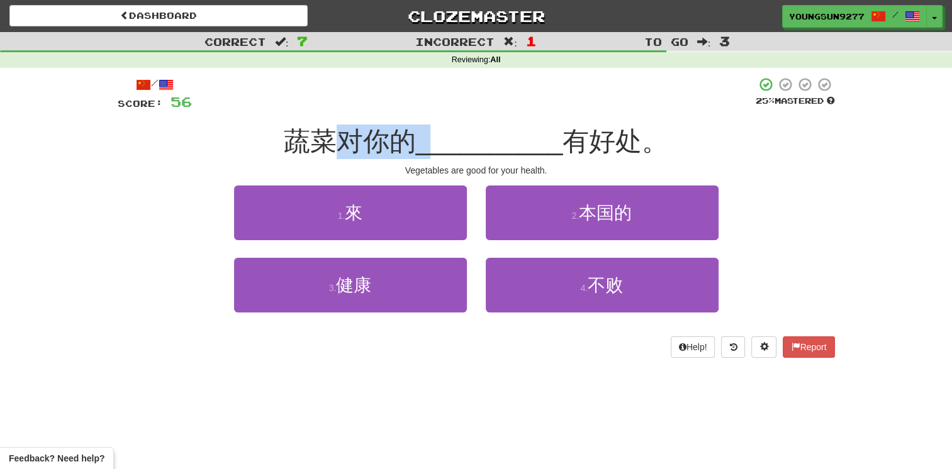
drag, startPoint x: 372, startPoint y: 140, endPoint x: 429, endPoint y: 139, distance: 56.6
click at [429, 139] on div "蔬菜对你的 __________ 有好处。" at bounding box center [476, 142] width 717 height 35
drag, startPoint x: 429, startPoint y: 139, endPoint x: 312, endPoint y: 141, distance: 117.0
click at [321, 138] on span "蔬菜对你的" at bounding box center [350, 141] width 132 height 30
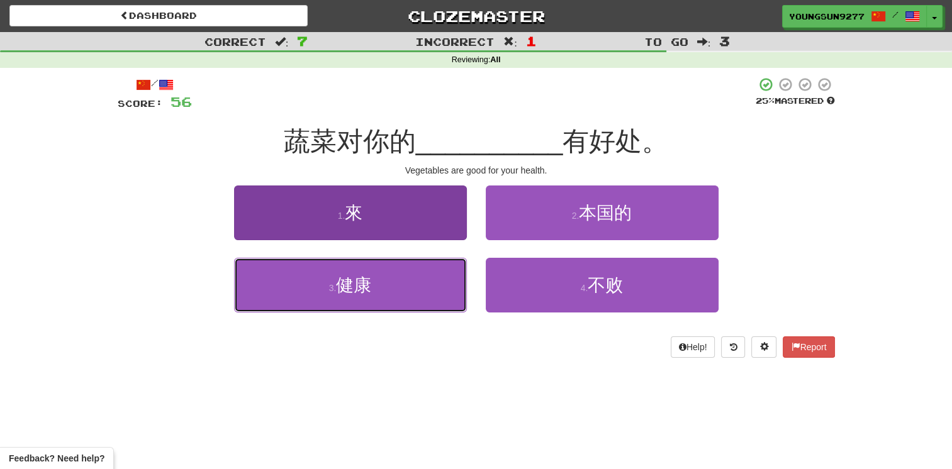
click at [433, 294] on button "3 . 健康" at bounding box center [350, 285] width 233 height 55
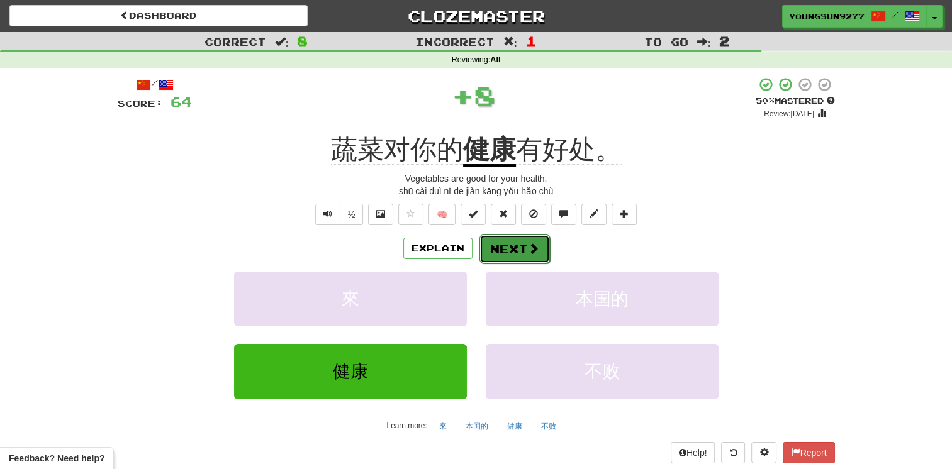
click at [513, 262] on button "Next" at bounding box center [514, 249] width 70 height 29
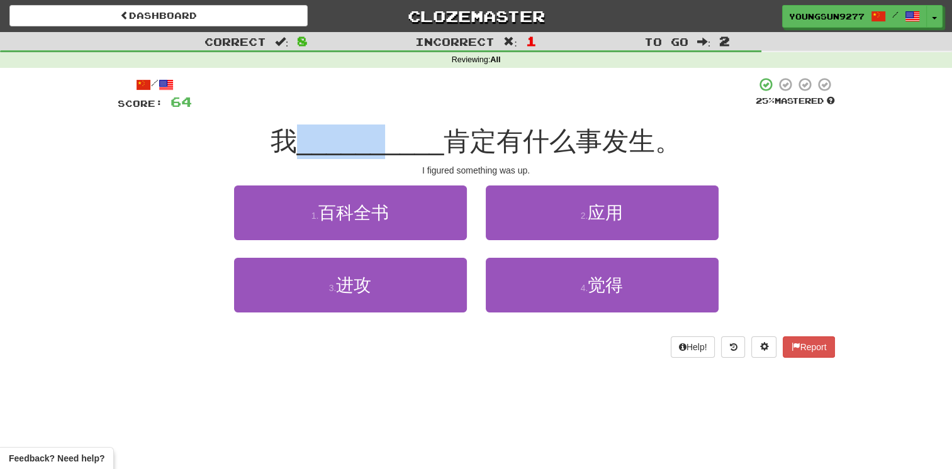
drag, startPoint x: 286, startPoint y: 142, endPoint x: 386, endPoint y: 140, distance: 100.0
click at [386, 140] on div "我 __________ 肯定有什么事发生。" at bounding box center [476, 142] width 717 height 35
drag, startPoint x: 386, startPoint y: 140, endPoint x: 628, endPoint y: 143, distance: 242.2
click at [628, 143] on span "肯定有什么事发生。" at bounding box center [562, 141] width 238 height 30
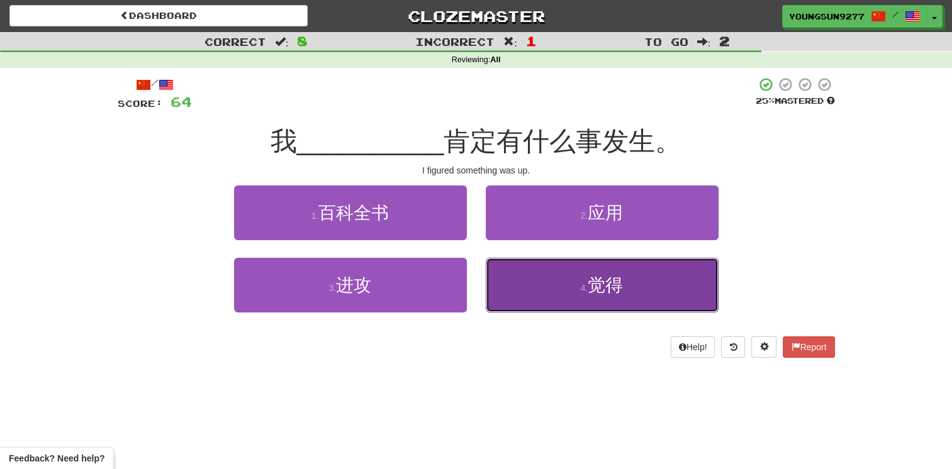
click at [628, 290] on button "4 . 觉得" at bounding box center [602, 285] width 233 height 55
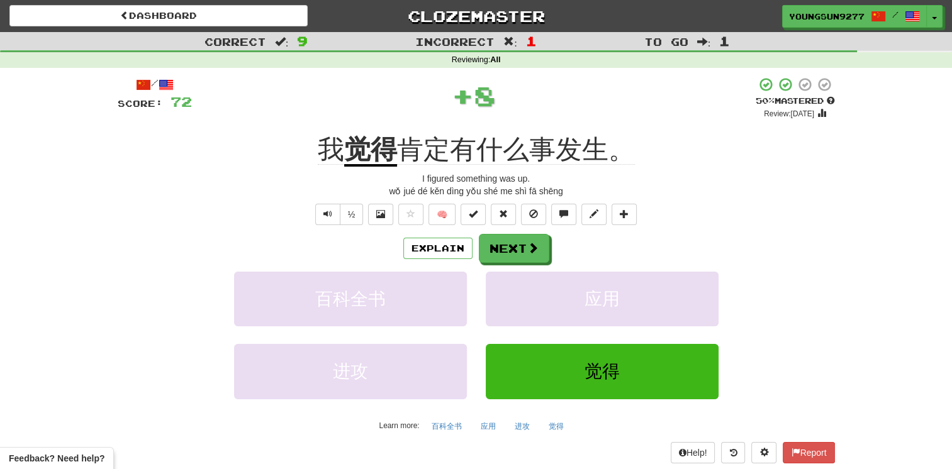
click at [548, 250] on div "Explain Next" at bounding box center [476, 248] width 717 height 29
click at [536, 251] on span at bounding box center [533, 248] width 11 height 11
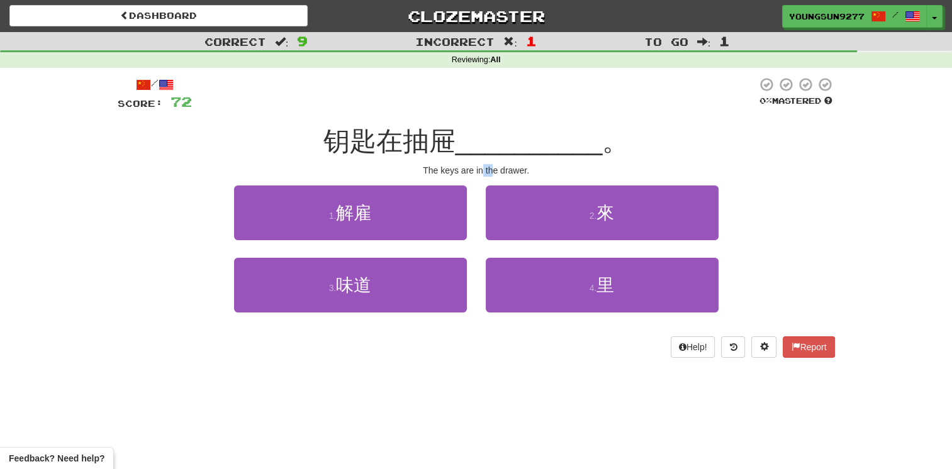
drag, startPoint x: 482, startPoint y: 165, endPoint x: 492, endPoint y: 166, distance: 10.1
click at [492, 166] on div "The keys are in the drawer." at bounding box center [476, 170] width 717 height 13
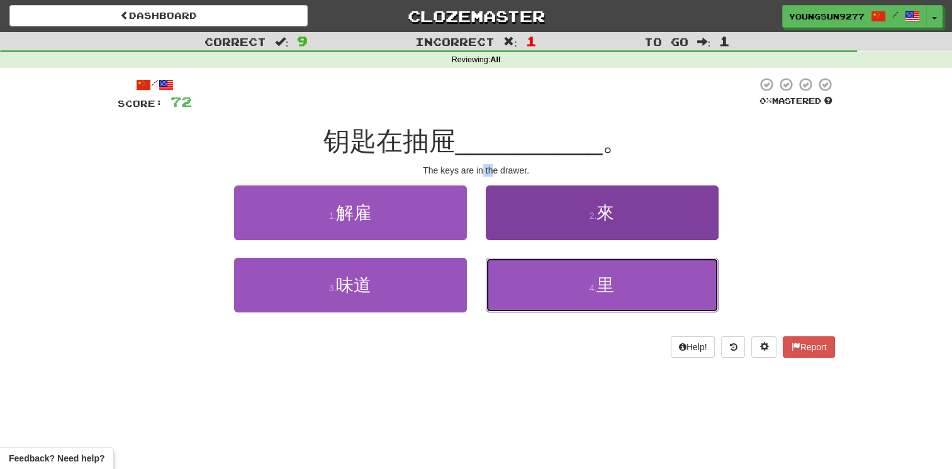
click at [620, 275] on button "4 . 里" at bounding box center [602, 285] width 233 height 55
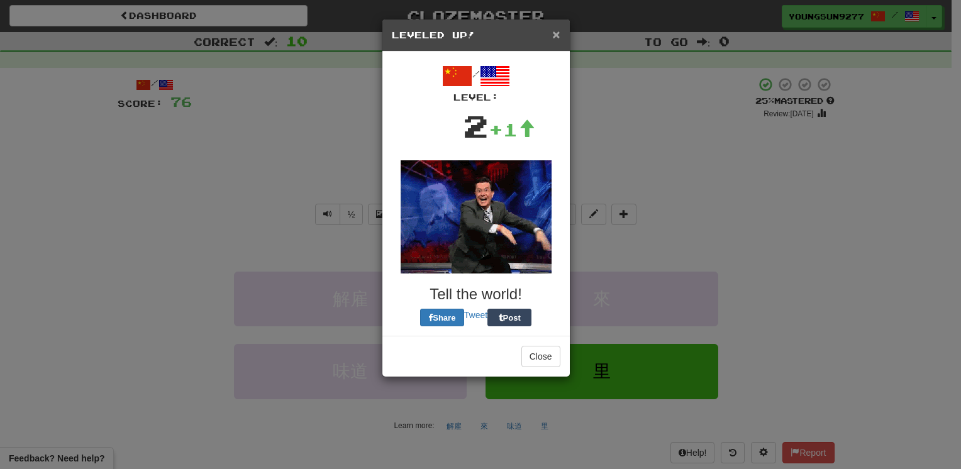
click at [556, 31] on span "×" at bounding box center [556, 34] width 8 height 14
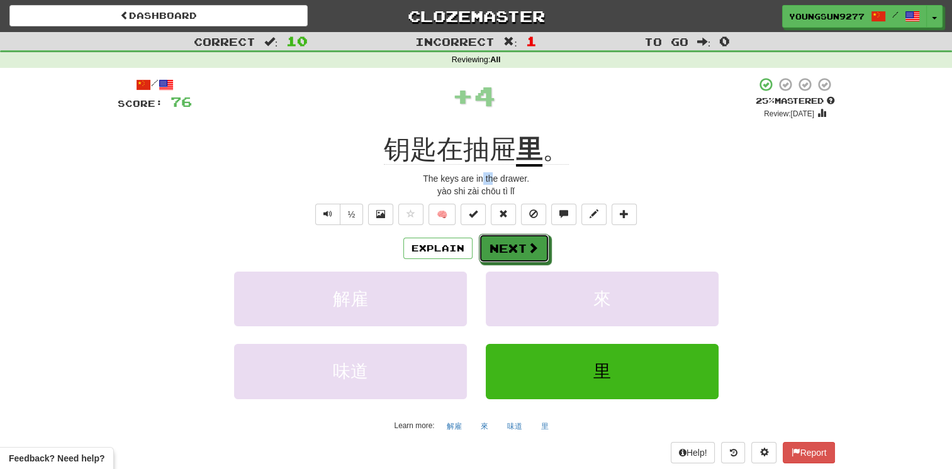
click at [533, 238] on button "Next" at bounding box center [514, 248] width 70 height 29
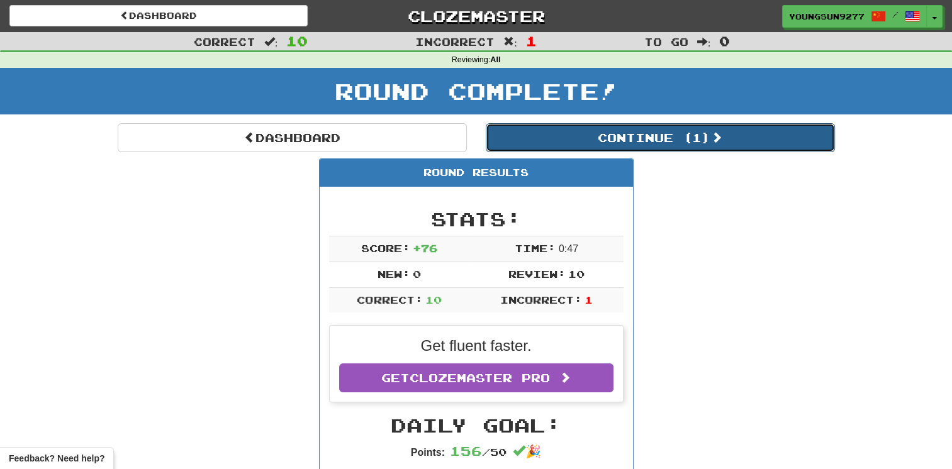
click at [707, 145] on button "Continue ( 1 )" at bounding box center [660, 137] width 349 height 29
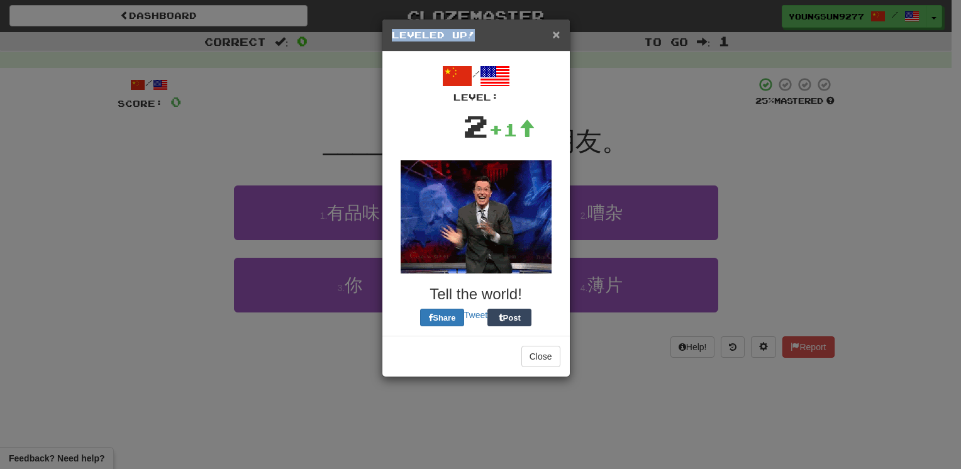
click at [557, 36] on div "× Leveled Up!" at bounding box center [475, 35] width 187 height 32
click at [553, 36] on span "×" at bounding box center [556, 34] width 8 height 14
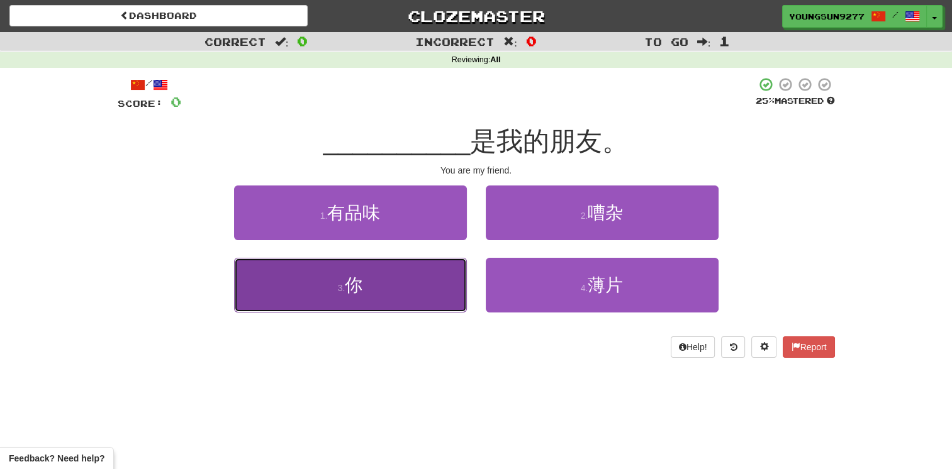
click at [405, 269] on button "3 . 你" at bounding box center [350, 285] width 233 height 55
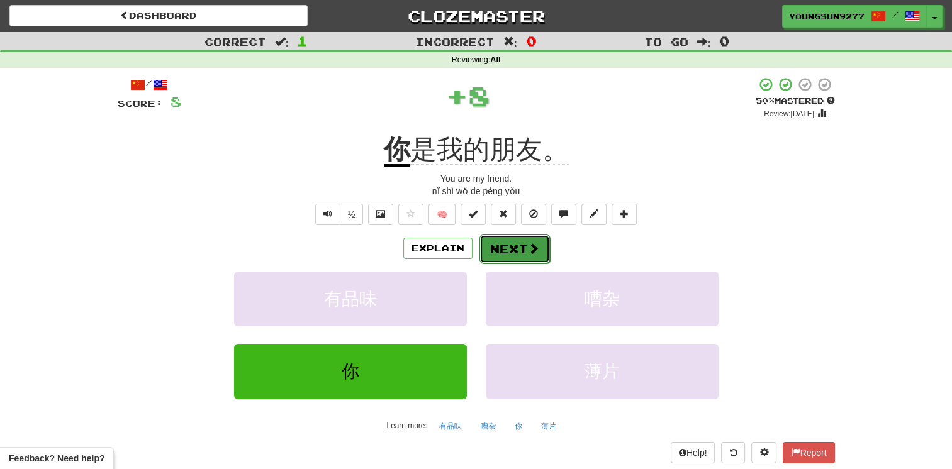
click at [537, 240] on button "Next" at bounding box center [514, 249] width 70 height 29
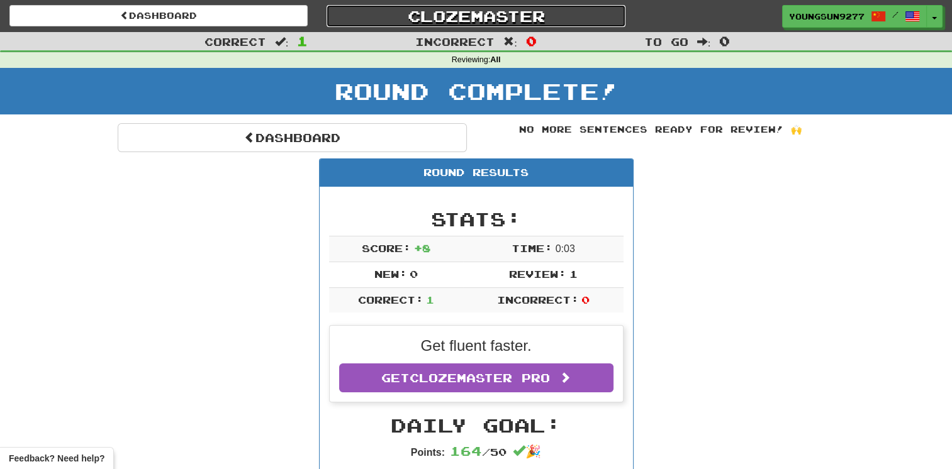
click at [489, 13] on link "Clozemaster" at bounding box center [475, 16] width 298 height 22
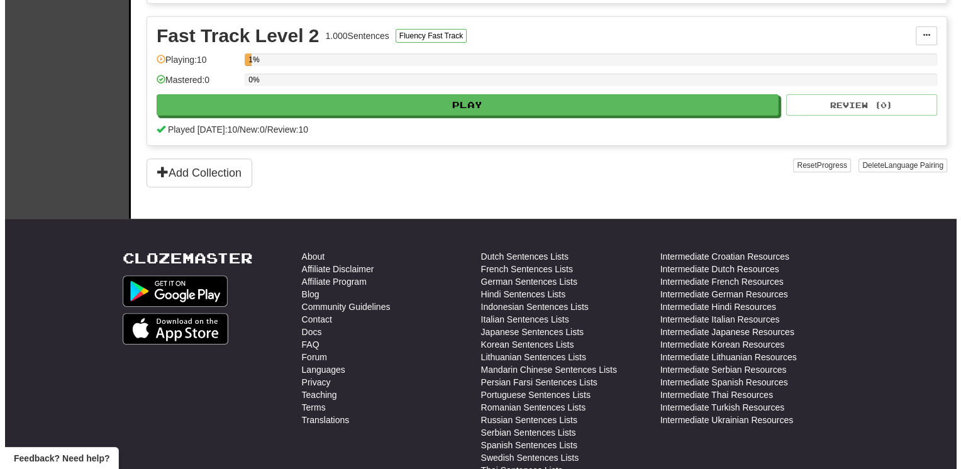
scroll to position [314, 0]
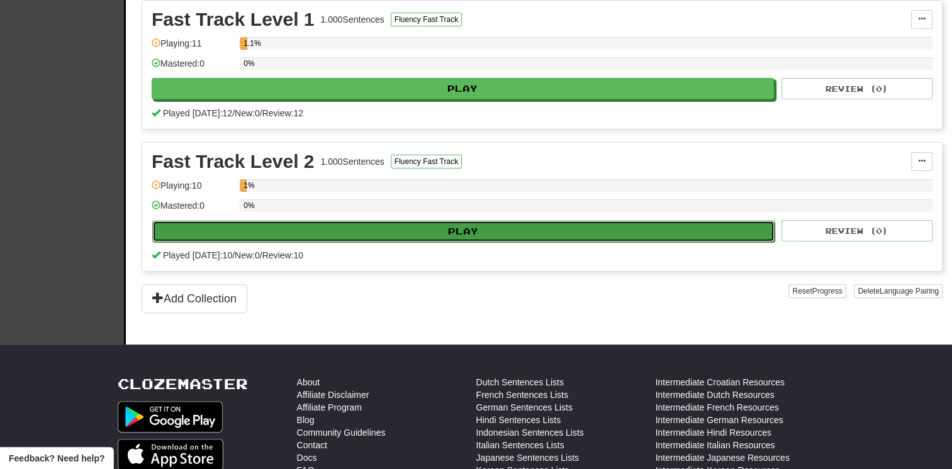
click at [445, 230] on button "Play" at bounding box center [463, 231] width 622 height 21
select select "**"
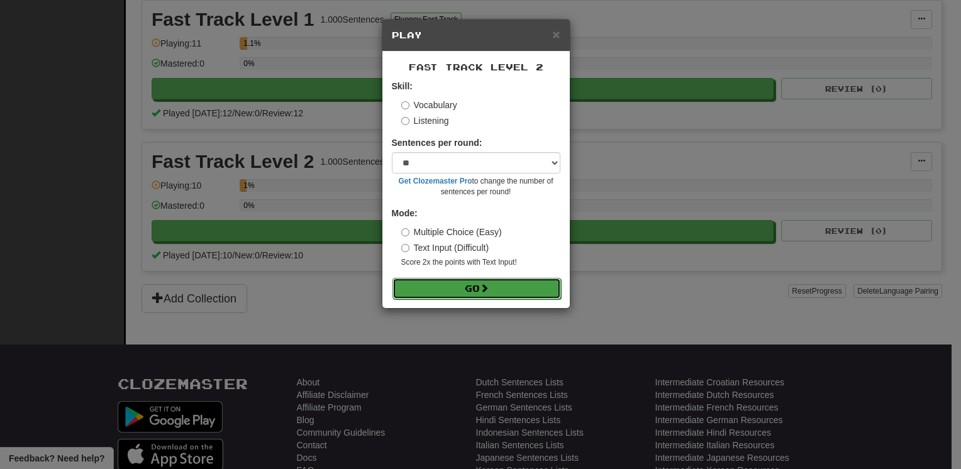
click at [524, 288] on button "Go" at bounding box center [476, 288] width 169 height 21
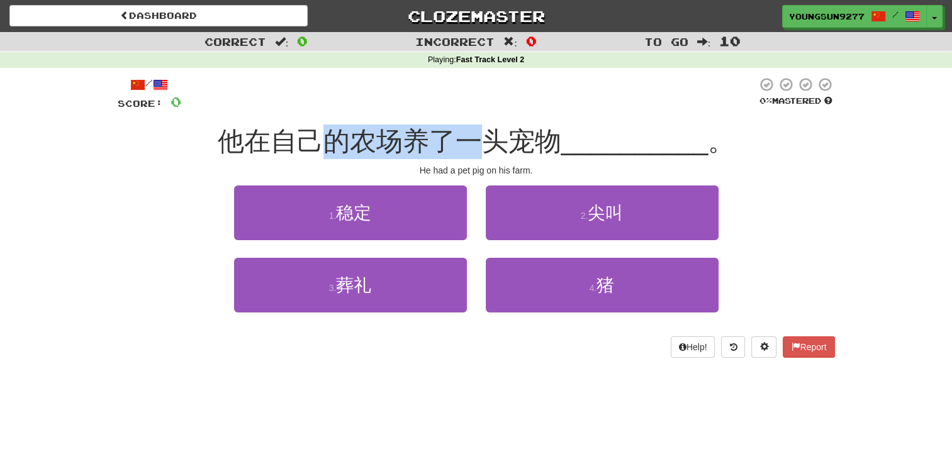
drag, startPoint x: 340, startPoint y: 129, endPoint x: 469, endPoint y: 124, distance: 129.0
click at [469, 124] on div "/ Score: 0 0 % Mastered 他在自己的农场养了一头宠物 __________ 。 He had a pet pig on his farm…" at bounding box center [476, 217] width 717 height 281
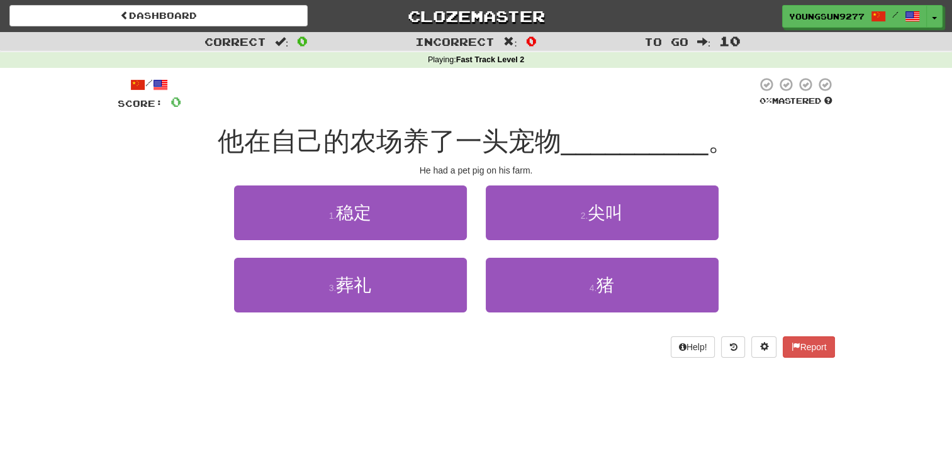
drag, startPoint x: 469, startPoint y: 124, endPoint x: 519, endPoint y: 128, distance: 50.5
click at [519, 128] on span "他在自己的农场养了一头宠物" at bounding box center [389, 141] width 343 height 30
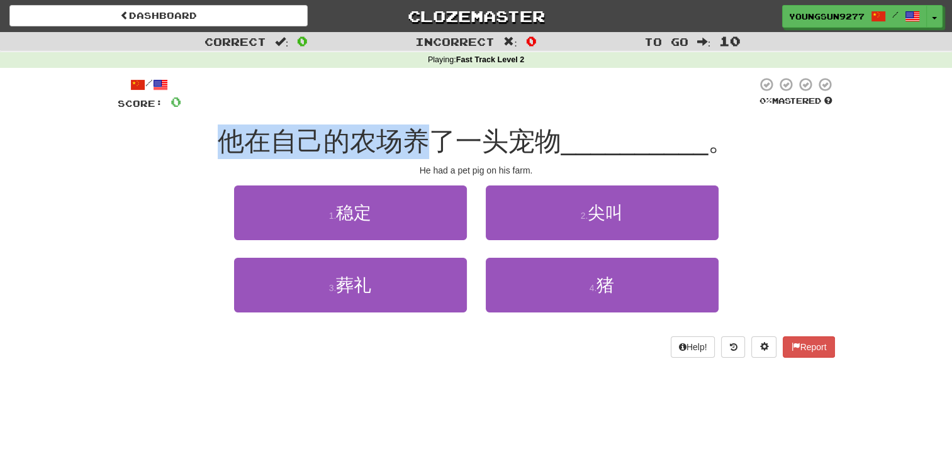
drag, startPoint x: 237, startPoint y: 138, endPoint x: 432, endPoint y: 131, distance: 195.1
click at [432, 131] on span "他在自己的农场养了一头宠物" at bounding box center [389, 141] width 343 height 30
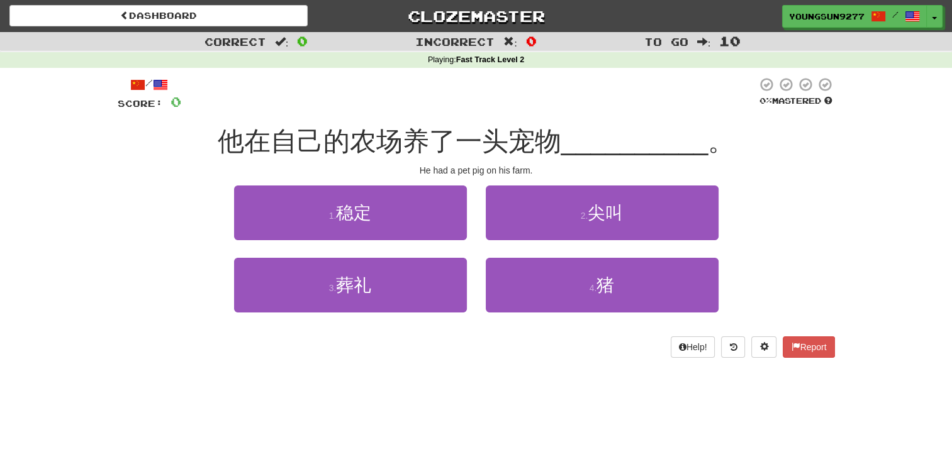
drag, startPoint x: 432, startPoint y: 131, endPoint x: 536, endPoint y: 147, distance: 105.0
click at [533, 145] on span "他在自己的农场养了一头宠物" at bounding box center [389, 141] width 343 height 30
click at [501, 143] on span "他在自己的农场养了一头宠物" at bounding box center [389, 141] width 343 height 30
drag, startPoint x: 501, startPoint y: 143, endPoint x: 537, endPoint y: 147, distance: 36.0
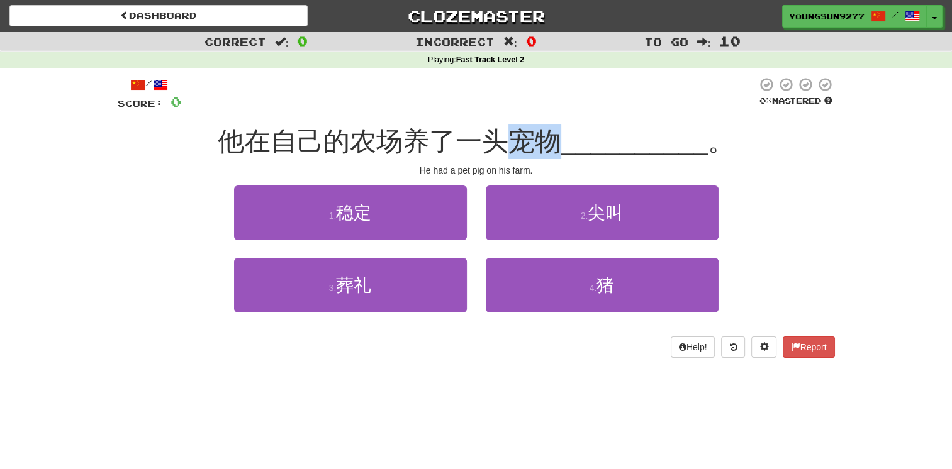
click at [537, 147] on span "他在自己的农场养了一头宠物" at bounding box center [389, 141] width 343 height 30
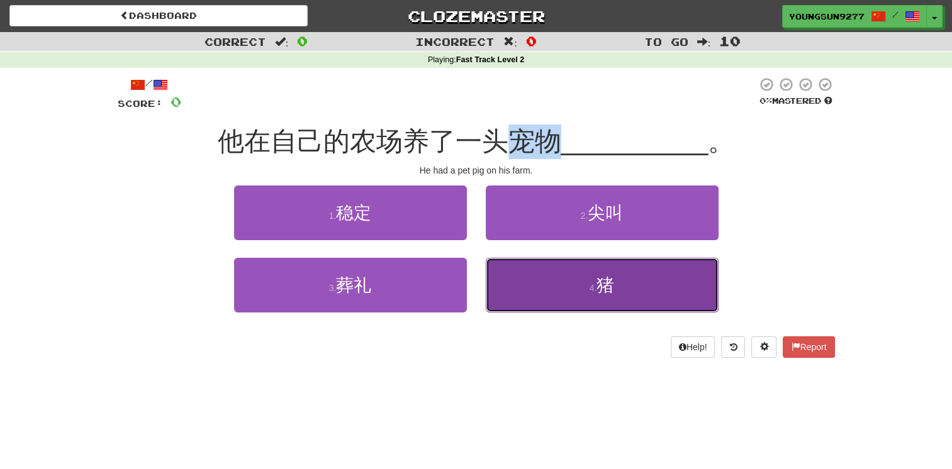
click at [645, 289] on button "4 . 猪" at bounding box center [602, 285] width 233 height 55
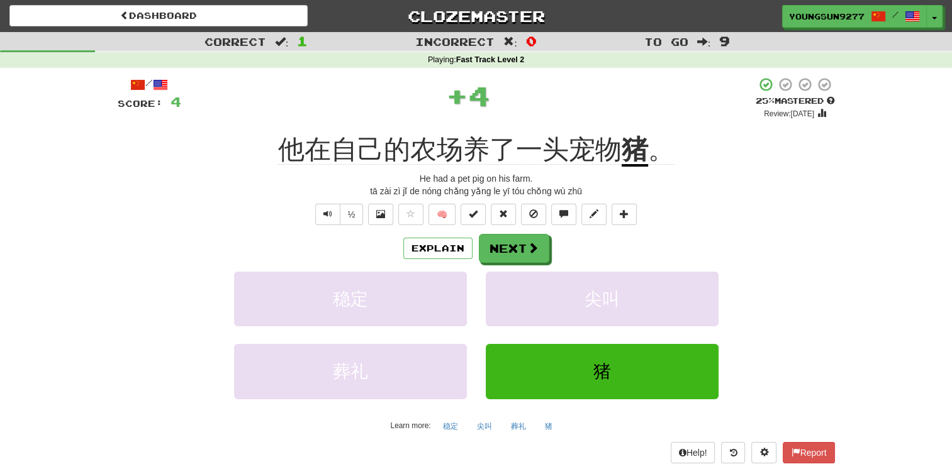
click at [626, 147] on u "猪" at bounding box center [634, 151] width 26 height 32
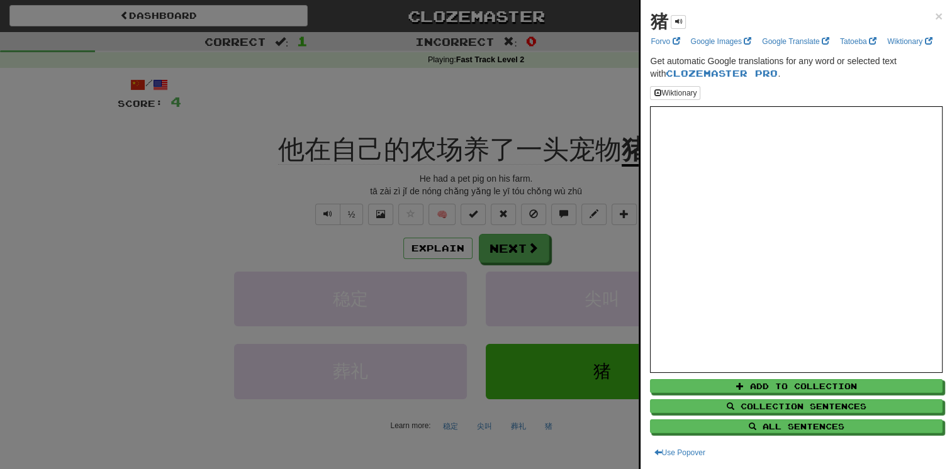
click at [487, 145] on div at bounding box center [476, 234] width 952 height 469
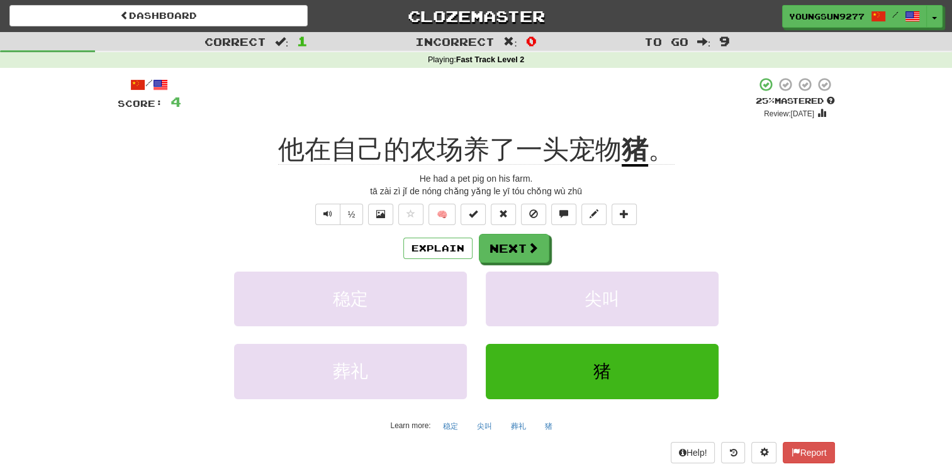
click at [630, 148] on u "猪" at bounding box center [634, 151] width 26 height 32
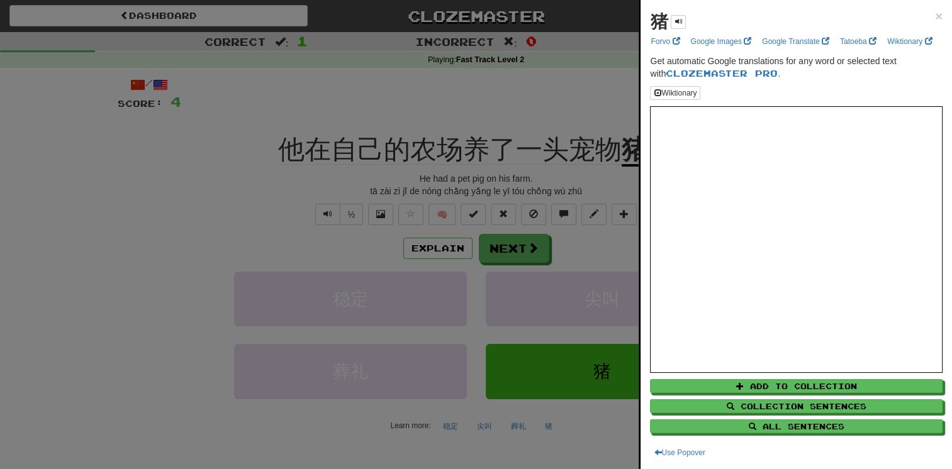
click at [404, 165] on div at bounding box center [476, 234] width 952 height 469
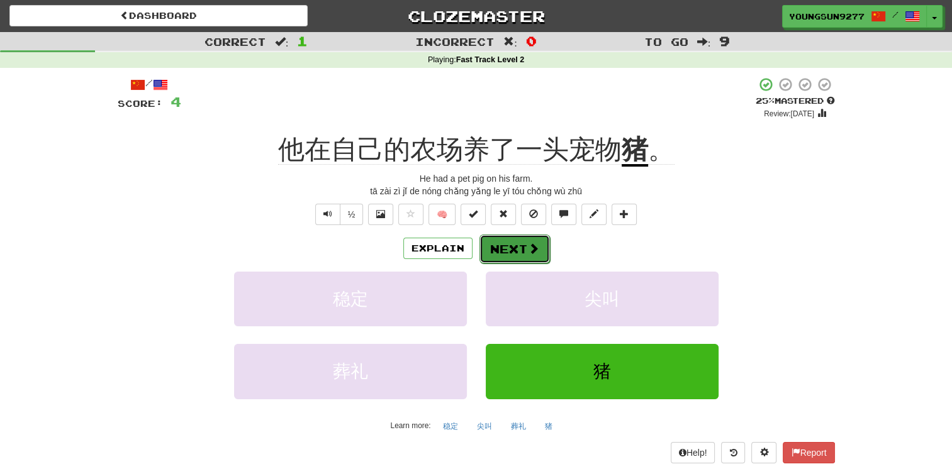
click at [523, 250] on button "Next" at bounding box center [514, 249] width 70 height 29
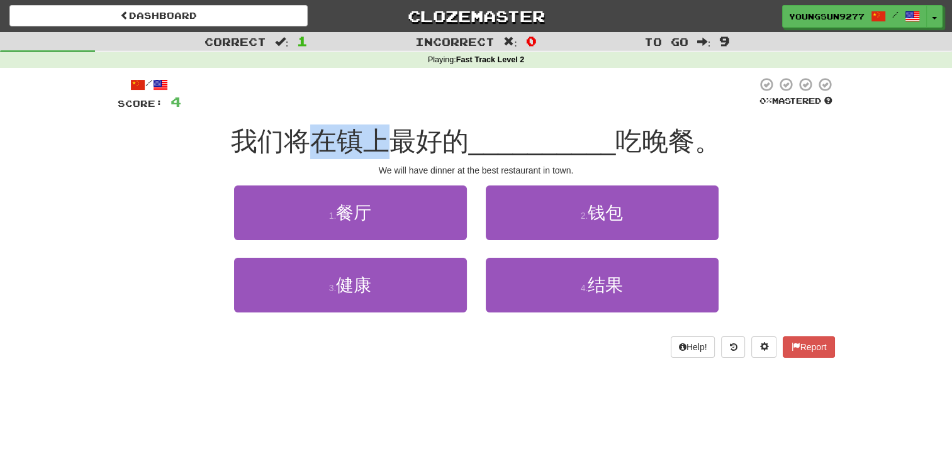
drag, startPoint x: 322, startPoint y: 135, endPoint x: 399, endPoint y: 135, distance: 76.7
click at [399, 135] on span "我们将在镇上最好的" at bounding box center [350, 141] width 238 height 30
drag, startPoint x: 399, startPoint y: 135, endPoint x: 450, endPoint y: 135, distance: 51.6
click at [450, 135] on span "我们将在镇上最好的" at bounding box center [350, 141] width 238 height 30
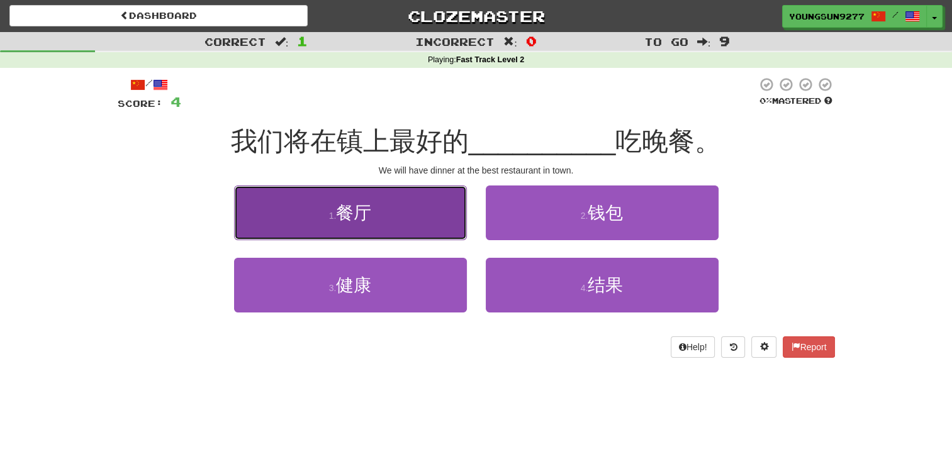
click at [420, 208] on button "1 . 餐厅" at bounding box center [350, 213] width 233 height 55
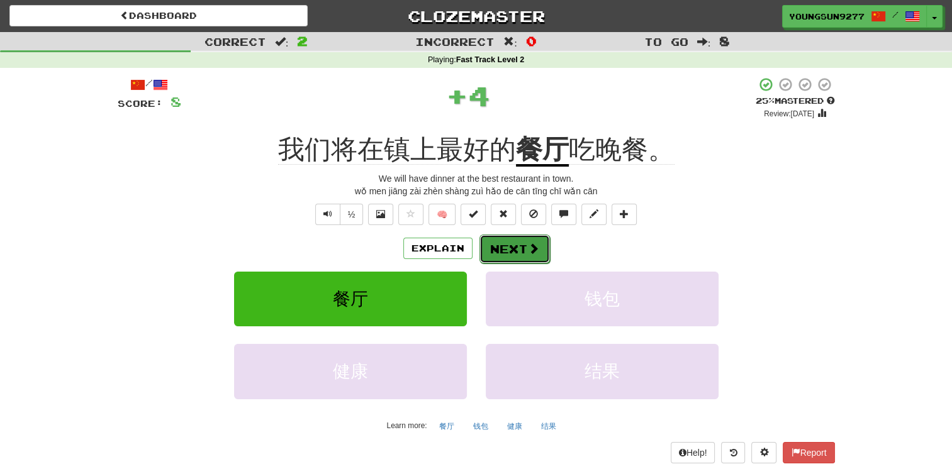
click at [516, 253] on button "Next" at bounding box center [514, 249] width 70 height 29
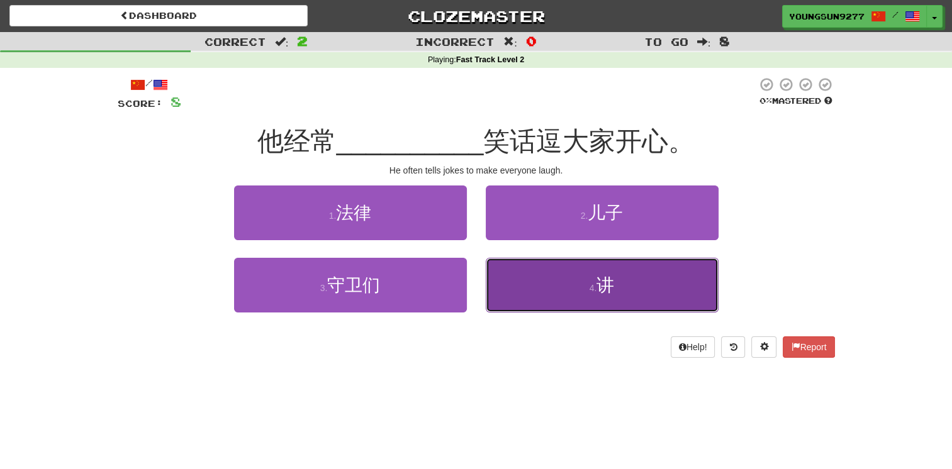
click at [654, 284] on button "4 . 讲" at bounding box center [602, 285] width 233 height 55
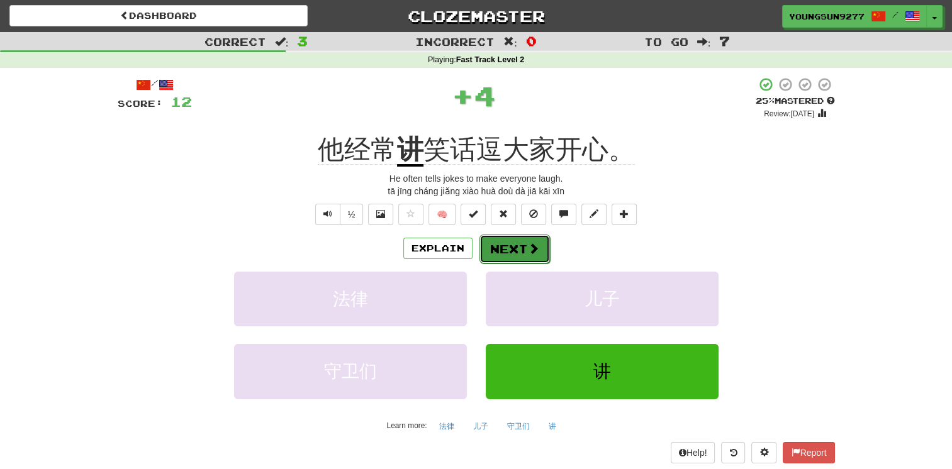
click at [517, 243] on button "Next" at bounding box center [514, 249] width 70 height 29
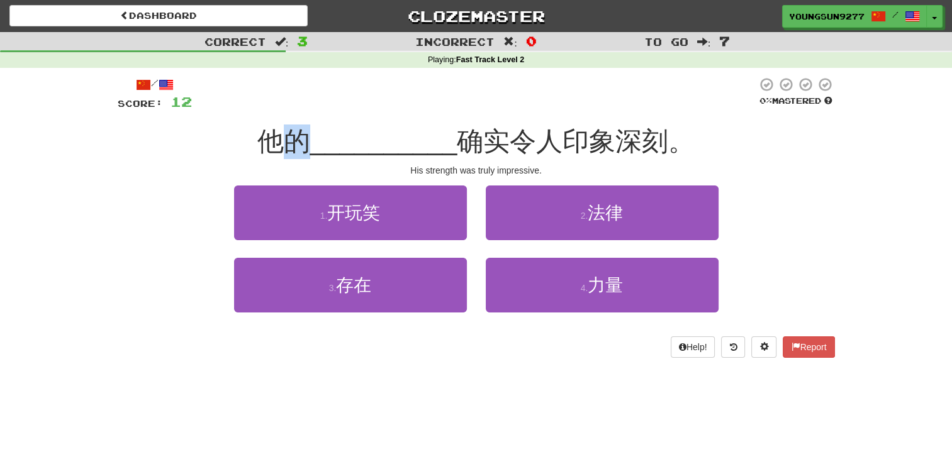
drag, startPoint x: 279, startPoint y: 144, endPoint x: 315, endPoint y: 143, distance: 35.9
click at [315, 143] on div "他的 __________ 确实令人印象深刻。" at bounding box center [476, 142] width 717 height 35
drag, startPoint x: 315, startPoint y: 143, endPoint x: 545, endPoint y: 152, distance: 229.7
click at [551, 153] on span "确实令人印象深刻。" at bounding box center [576, 141] width 238 height 30
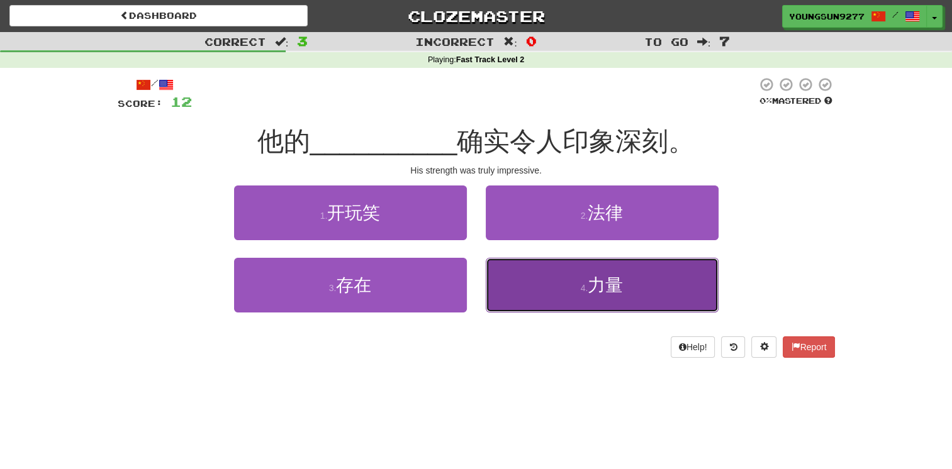
drag, startPoint x: 599, startPoint y: 282, endPoint x: 611, endPoint y: 270, distance: 17.4
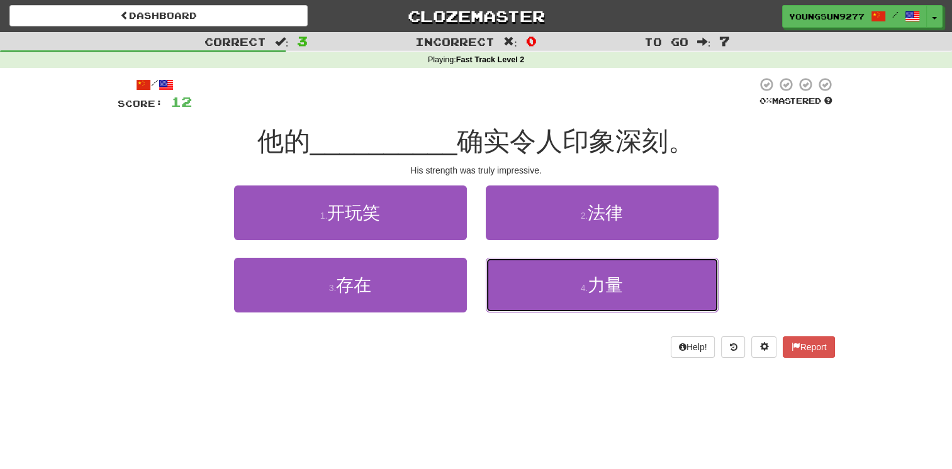
click at [599, 283] on span "力量" at bounding box center [604, 284] width 35 height 19
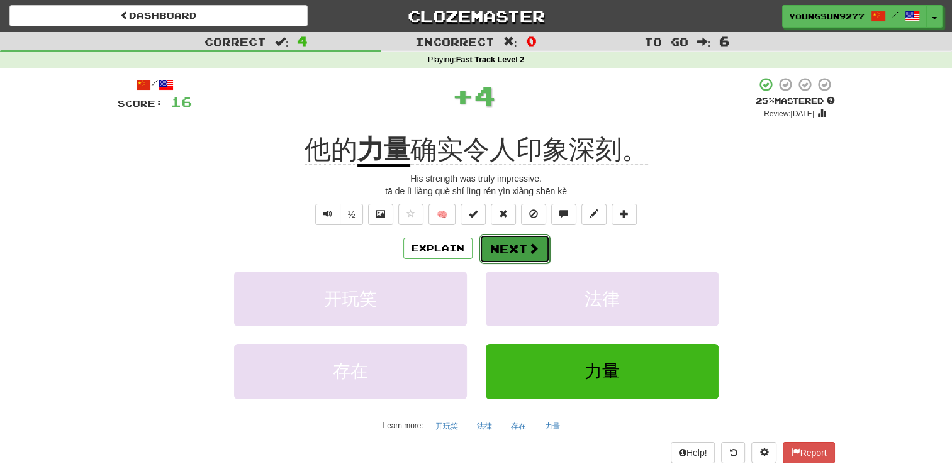
click at [521, 238] on button "Next" at bounding box center [514, 249] width 70 height 29
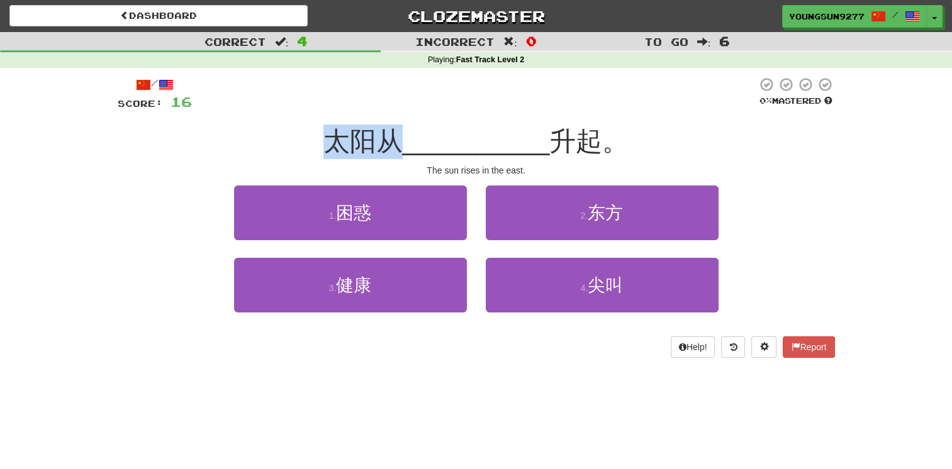
drag, startPoint x: 338, startPoint y: 146, endPoint x: 400, endPoint y: 148, distance: 61.7
click at [400, 148] on span "太阳从" at bounding box center [362, 141] width 79 height 30
drag, startPoint x: 400, startPoint y: 148, endPoint x: 565, endPoint y: 155, distance: 165.6
click at [569, 154] on span "升起。" at bounding box center [588, 141] width 79 height 30
drag, startPoint x: 326, startPoint y: 145, endPoint x: 391, endPoint y: 143, distance: 64.2
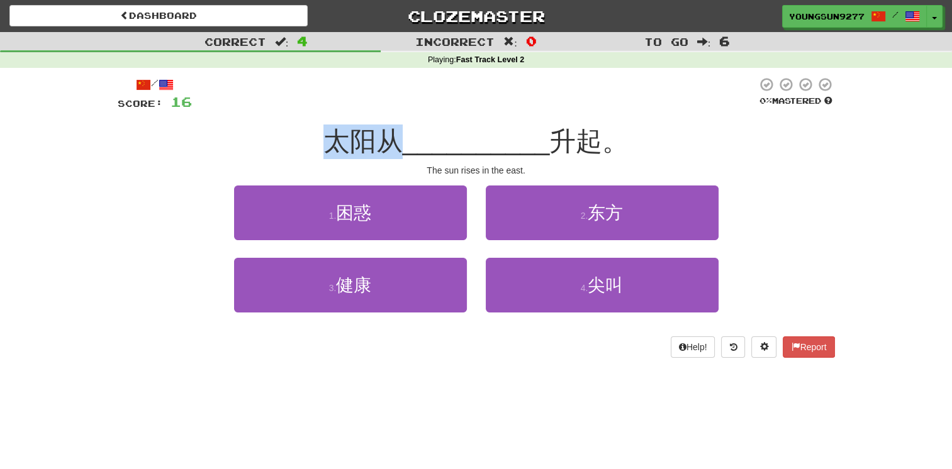
click at [391, 143] on span "太阳从" at bounding box center [362, 141] width 79 height 30
click at [589, 136] on span "升起。" at bounding box center [588, 141] width 79 height 30
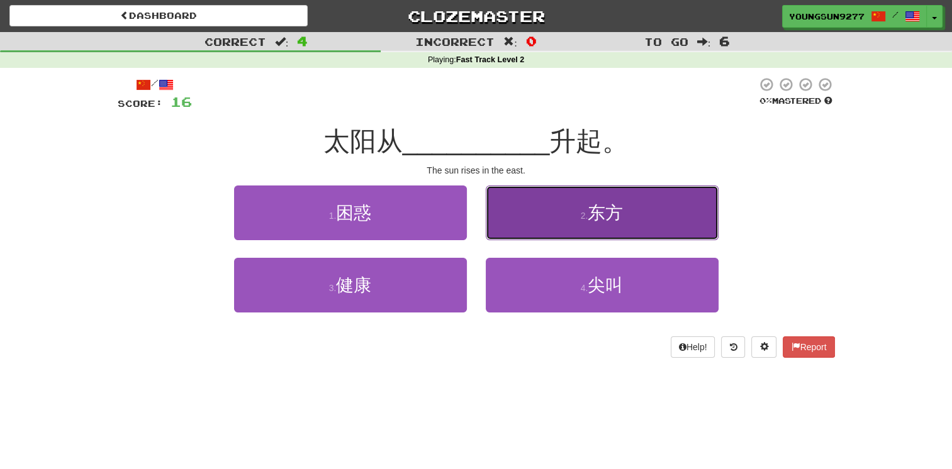
click at [572, 222] on button "2 . 东方" at bounding box center [602, 213] width 233 height 55
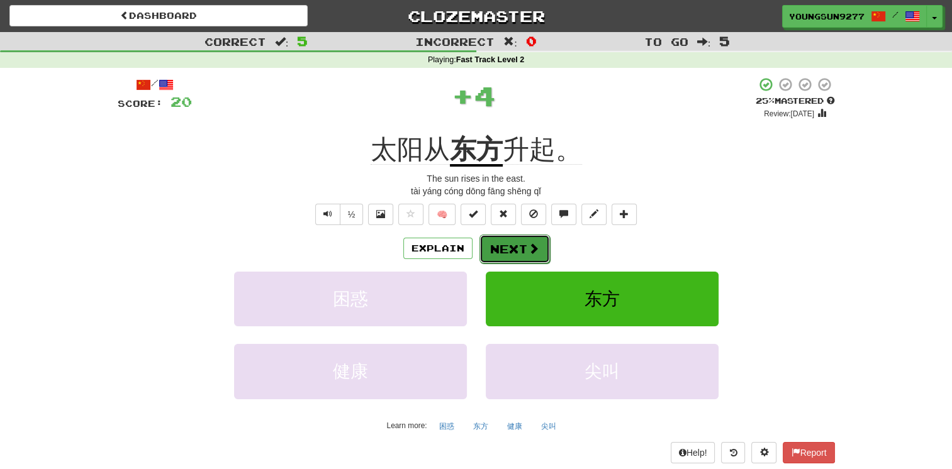
click at [486, 235] on button "Next" at bounding box center [514, 249] width 70 height 29
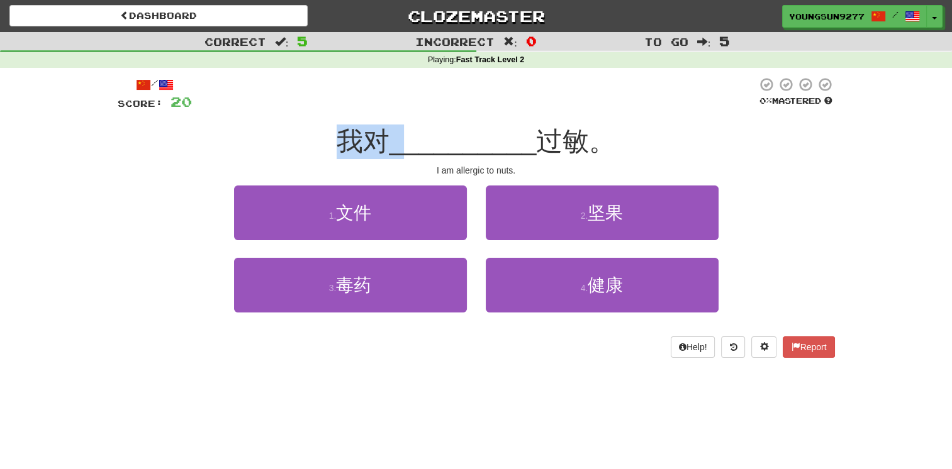
drag, startPoint x: 348, startPoint y: 135, endPoint x: 403, endPoint y: 135, distance: 54.1
click at [403, 135] on div "我对 __________ 过敏。" at bounding box center [476, 142] width 717 height 35
drag, startPoint x: 403, startPoint y: 135, endPoint x: 599, endPoint y: 137, distance: 196.9
click at [599, 137] on span "过敏。" at bounding box center [575, 141] width 79 height 30
drag, startPoint x: 542, startPoint y: 135, endPoint x: 592, endPoint y: 136, distance: 50.4
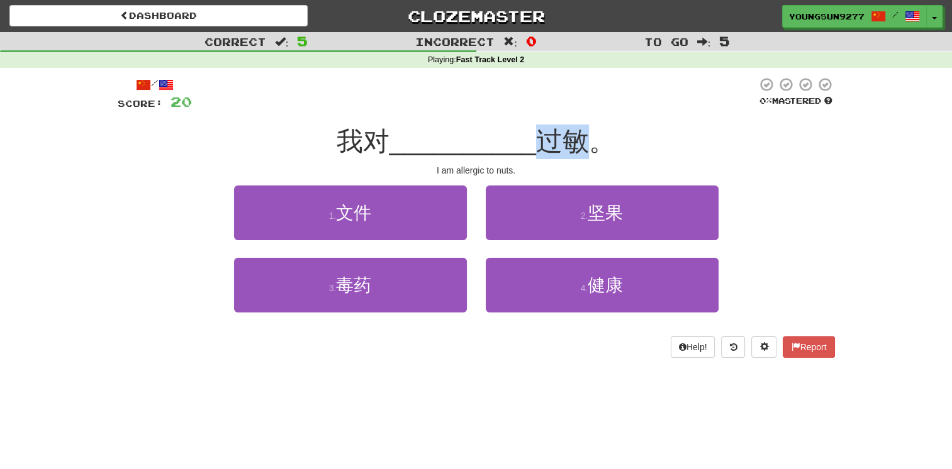
click at [592, 136] on span "过敏。" at bounding box center [575, 141] width 79 height 30
drag, startPoint x: 592, startPoint y: 136, endPoint x: 559, endPoint y: 131, distance: 33.2
click at [559, 131] on span "过敏。" at bounding box center [575, 141] width 79 height 30
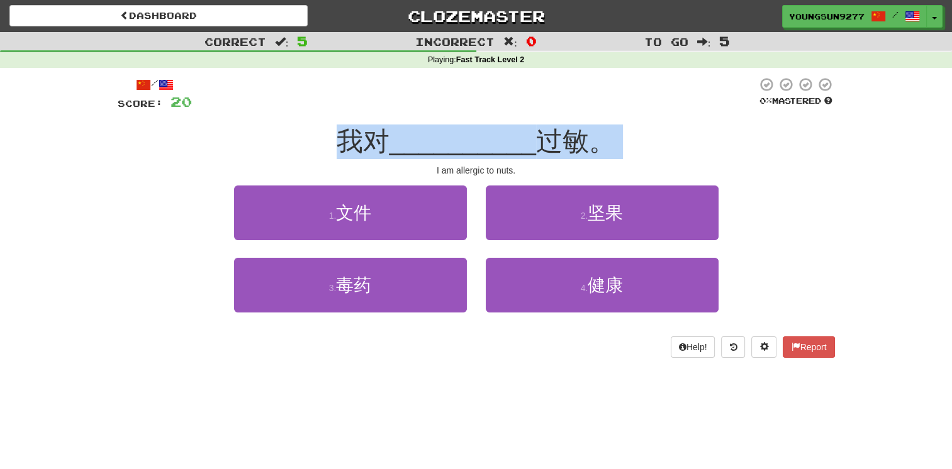
click at [557, 133] on span "过敏。" at bounding box center [575, 141] width 79 height 30
drag, startPoint x: 557, startPoint y: 133, endPoint x: 678, endPoint y: 134, distance: 120.8
click at [678, 134] on div "我对 __________ 过敏。" at bounding box center [476, 142] width 717 height 35
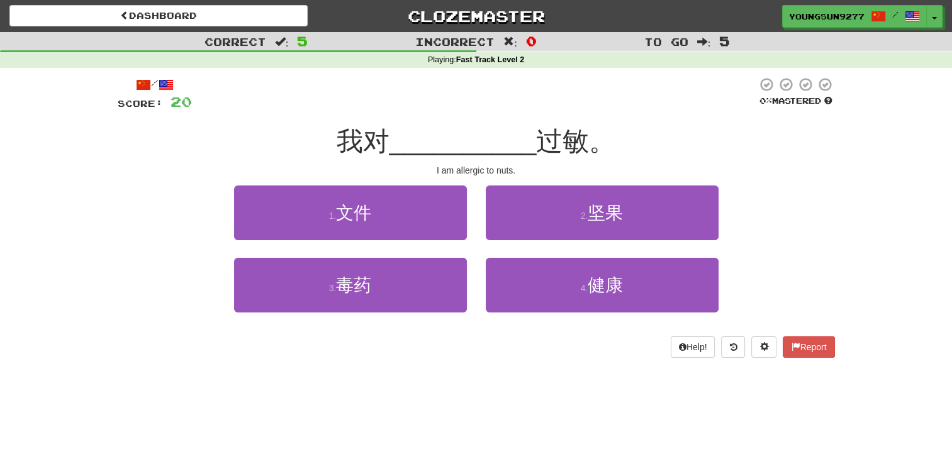
click at [406, 346] on div "Help! Report" at bounding box center [476, 346] width 717 height 21
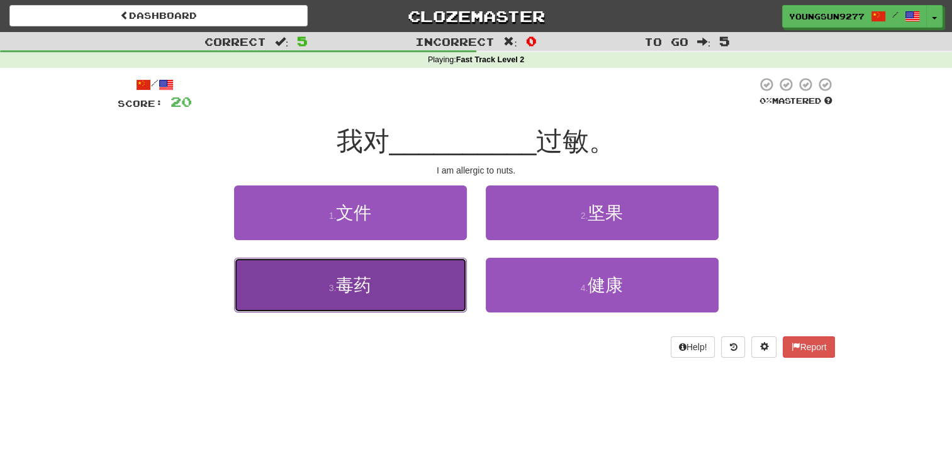
click at [392, 284] on button "3 . 毒药" at bounding box center [350, 285] width 233 height 55
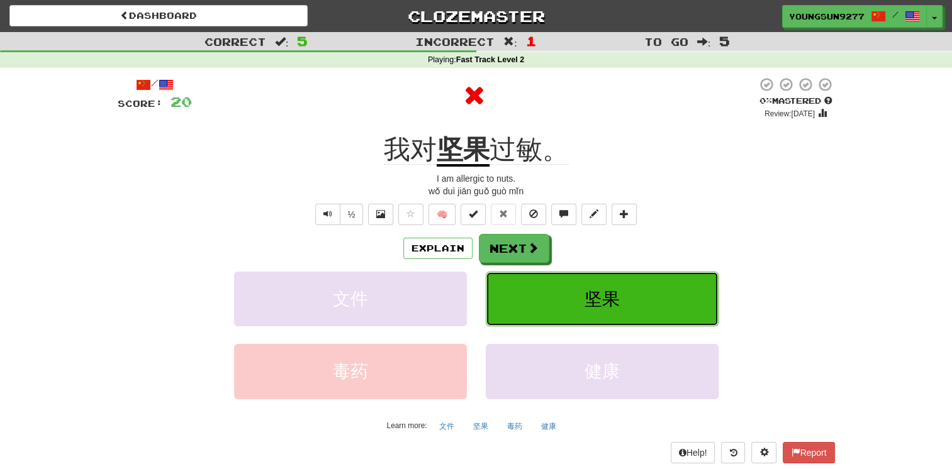
click at [629, 304] on button "坚果" at bounding box center [602, 299] width 233 height 55
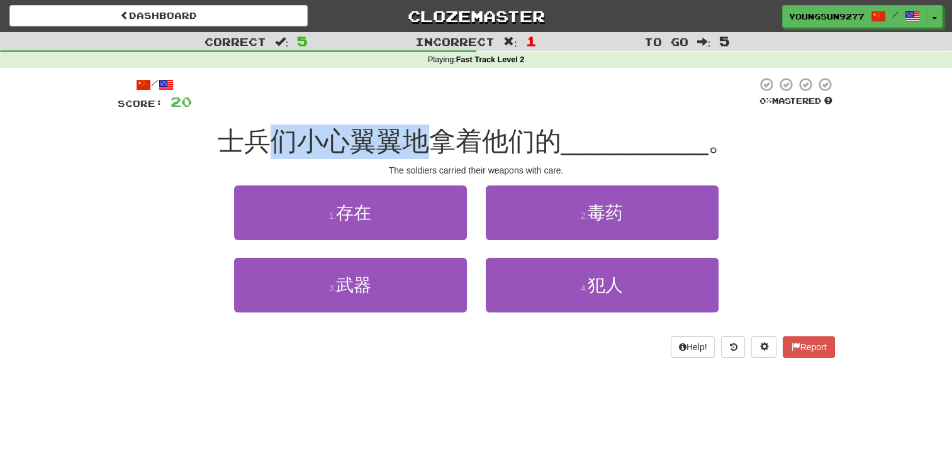
drag, startPoint x: 408, startPoint y: 133, endPoint x: 506, endPoint y: 140, distance: 98.9
click at [494, 140] on span "士兵们小心翼翼地拿着他们的" at bounding box center [389, 141] width 343 height 30
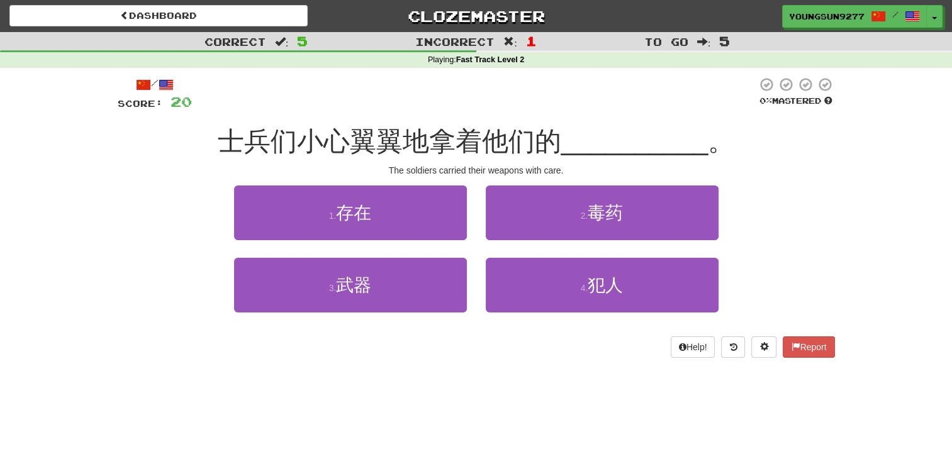
click at [506, 139] on span "士兵们小心翼翼地拿着他们的" at bounding box center [389, 141] width 343 height 30
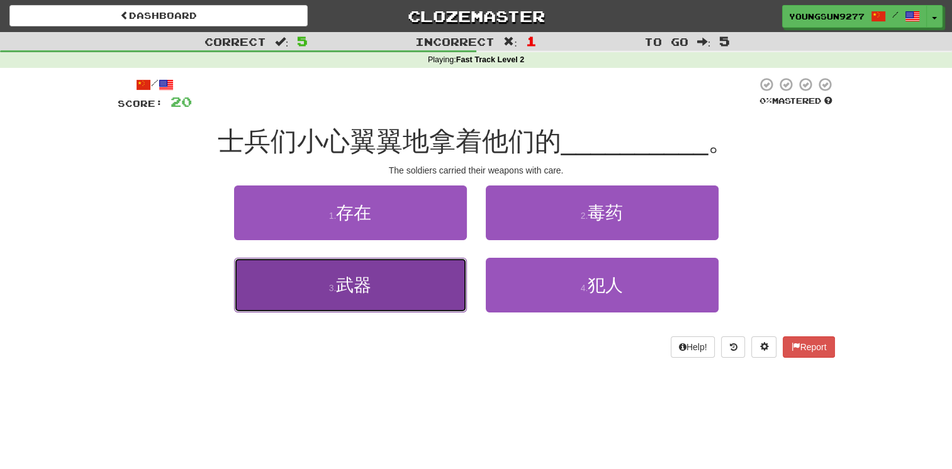
click at [377, 273] on button "3 . 武器" at bounding box center [350, 285] width 233 height 55
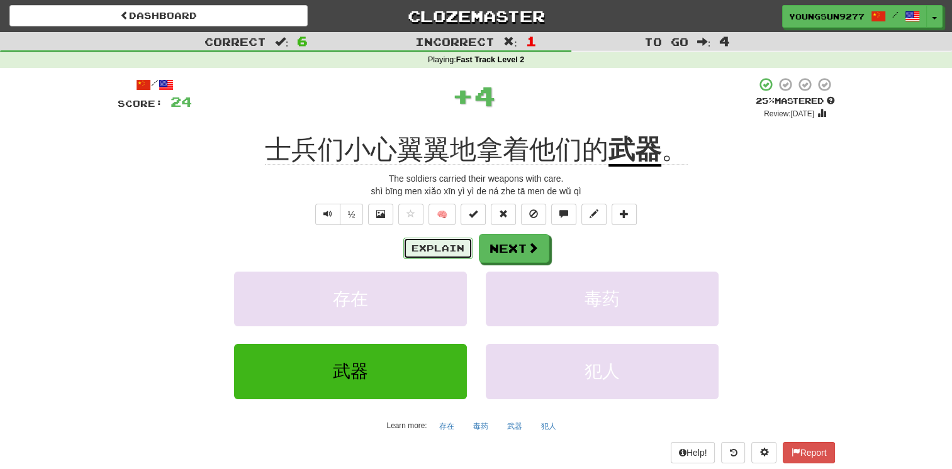
click at [448, 250] on button "Explain" at bounding box center [437, 248] width 69 height 21
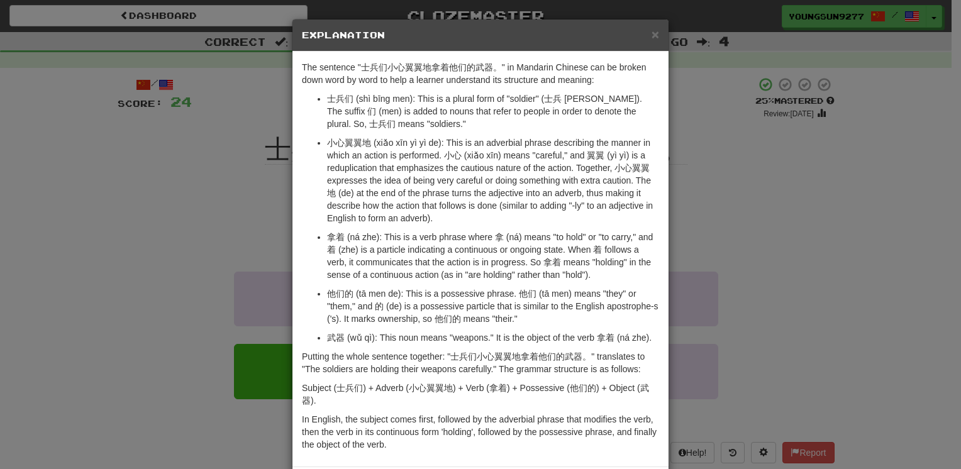
click at [327, 333] on p "武器 (wǔ qì): This noun means "weapons." It is the object of the verb 拿着 (ná zhe)." at bounding box center [493, 337] width 332 height 13
copy p "武器"
click at [753, 224] on div "× Explanation The sentence "士兵们小心翼翼地拿着他们的武器。" in Mandarin Chinese can be broken…" at bounding box center [480, 234] width 961 height 469
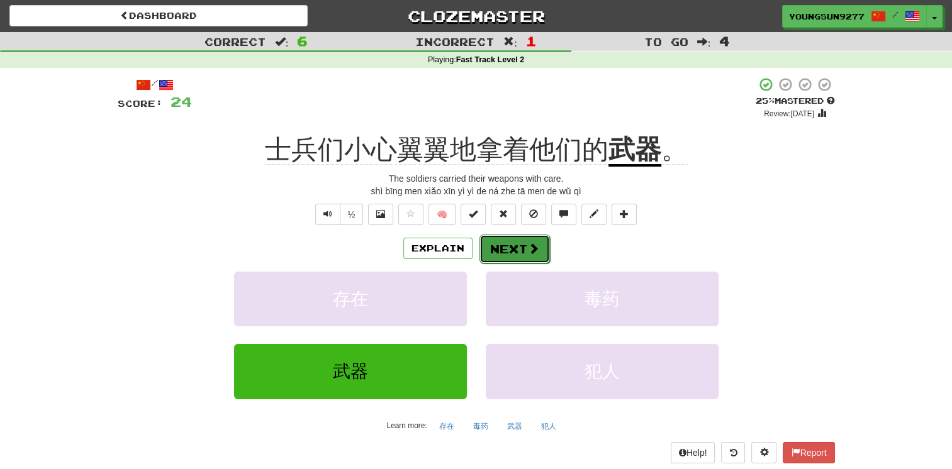
click at [505, 246] on button "Next" at bounding box center [514, 249] width 70 height 29
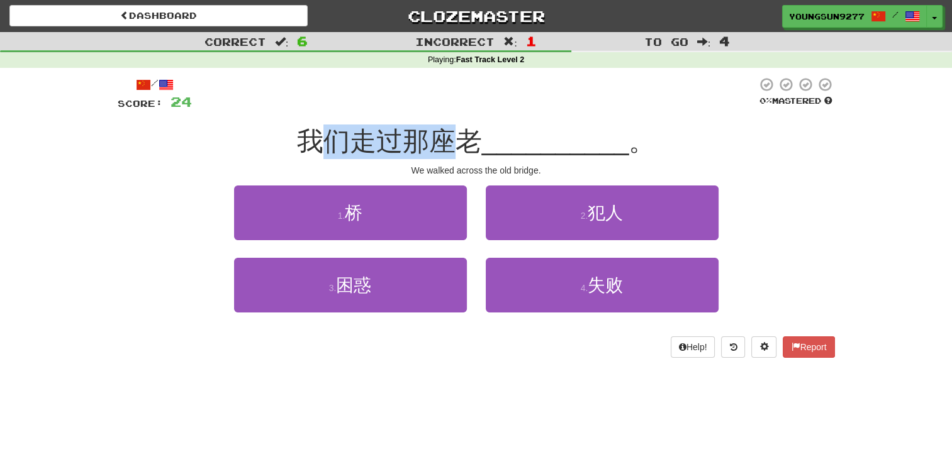
drag, startPoint x: 321, startPoint y: 137, endPoint x: 462, endPoint y: 140, distance: 140.3
click at [462, 140] on span "我们走过那座老" at bounding box center [389, 141] width 185 height 30
click at [467, 138] on span "我们走过那座老" at bounding box center [389, 141] width 185 height 30
click at [488, 143] on span "__________" at bounding box center [555, 141] width 147 height 30
drag, startPoint x: 488, startPoint y: 143, endPoint x: 423, endPoint y: 136, distance: 65.7
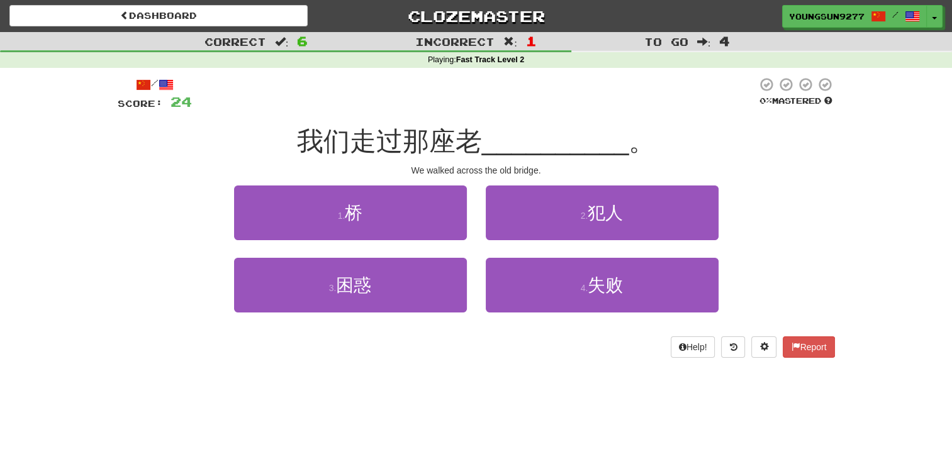
click at [423, 136] on span "我们走过那座老" at bounding box center [389, 141] width 185 height 30
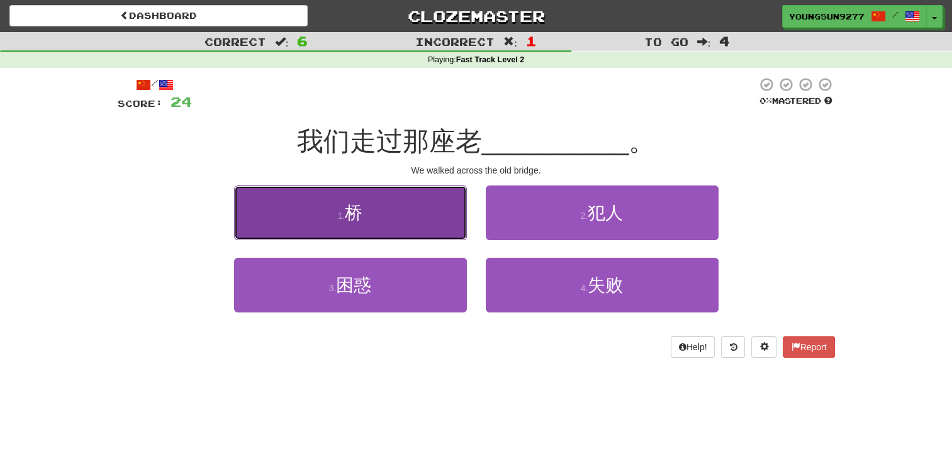
click at [402, 223] on button "1 . 桥" at bounding box center [350, 213] width 233 height 55
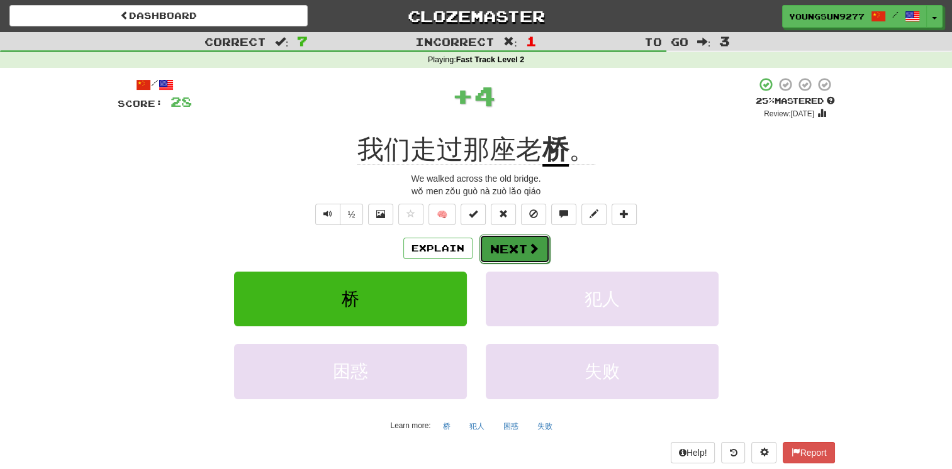
click at [525, 245] on button "Next" at bounding box center [514, 249] width 70 height 29
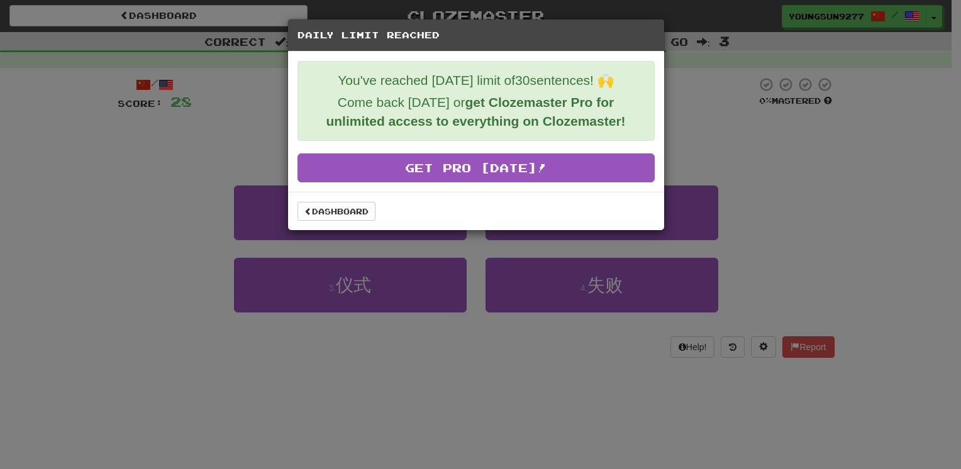
click at [430, 271] on div "Daily Limit Reached You've reached today's limit of 30 sentences! 🙌 Come back t…" at bounding box center [480, 234] width 961 height 469
click at [828, 147] on div "Daily Limit Reached You've reached today's limit of 30 sentences! 🙌 Come back t…" at bounding box center [480, 234] width 961 height 469
click at [454, 46] on div "Daily Limit Reached" at bounding box center [476, 35] width 376 height 32
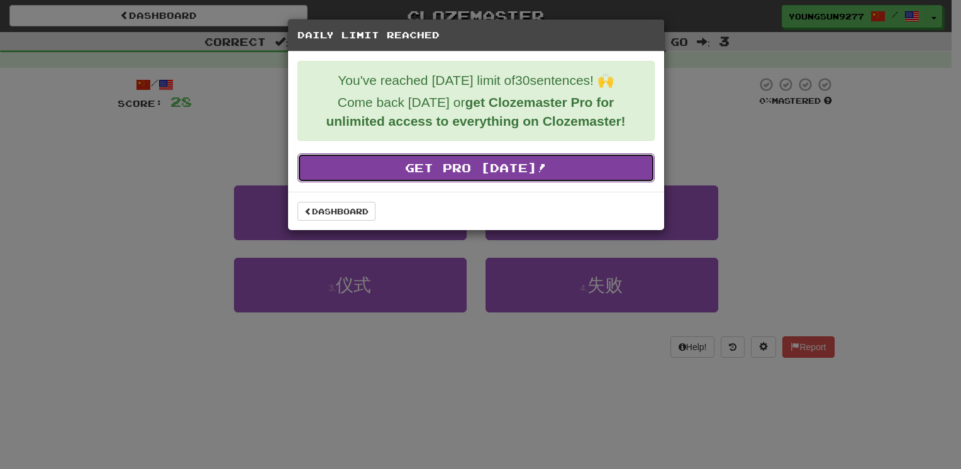
click at [403, 171] on link "Get Pro Today!" at bounding box center [475, 167] width 357 height 29
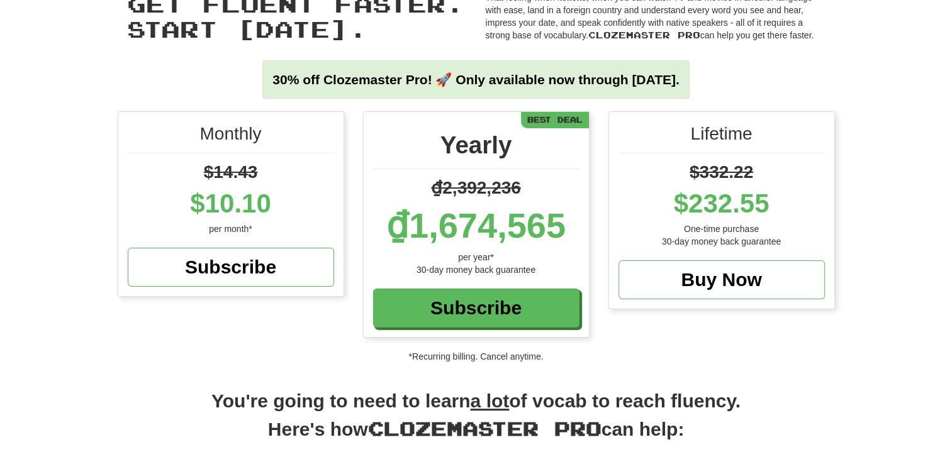
scroll to position [65, 0]
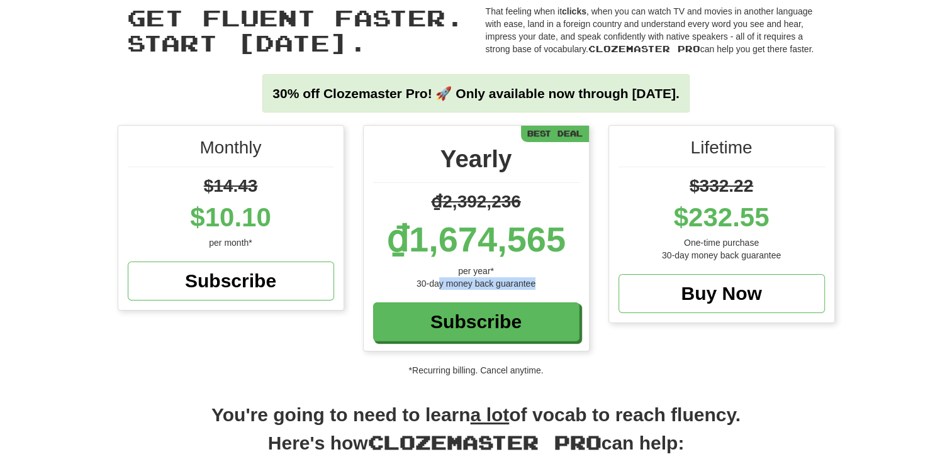
drag, startPoint x: 455, startPoint y: 281, endPoint x: 571, endPoint y: 279, distance: 116.4
click at [571, 279] on div "30-day money back guarantee" at bounding box center [476, 283] width 206 height 13
drag, startPoint x: 571, startPoint y: 279, endPoint x: 496, endPoint y: 195, distance: 113.1
click at [496, 194] on span "₫2,392,236" at bounding box center [476, 201] width 90 height 19
drag, startPoint x: 196, startPoint y: 218, endPoint x: 282, endPoint y: 214, distance: 85.6
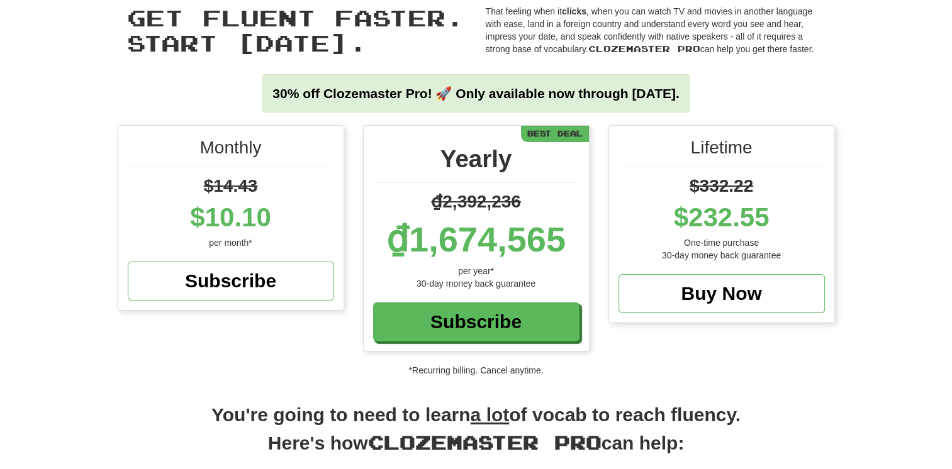
click at [282, 214] on div "$10.10" at bounding box center [231, 218] width 206 height 38
click at [517, 157] on div "Yearly" at bounding box center [476, 163] width 206 height 42
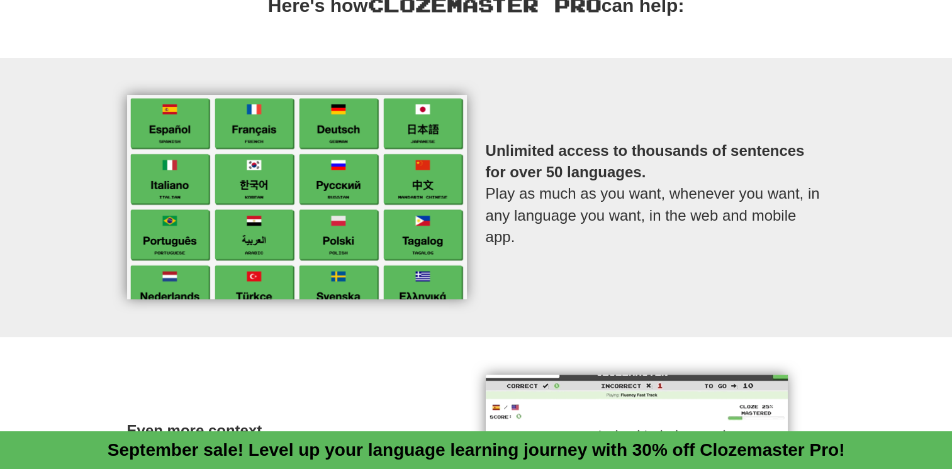
scroll to position [0, 0]
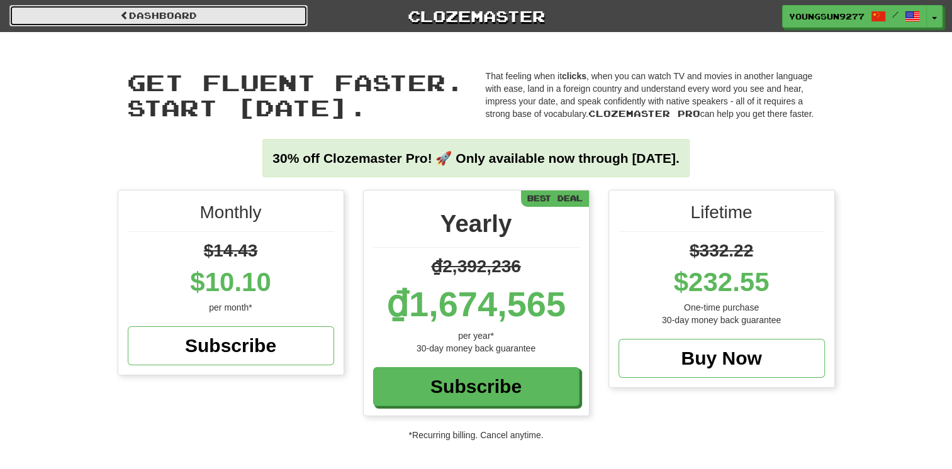
click at [214, 21] on link "Dashboard" at bounding box center [158, 15] width 298 height 21
